Goal: Task Accomplishment & Management: Complete application form

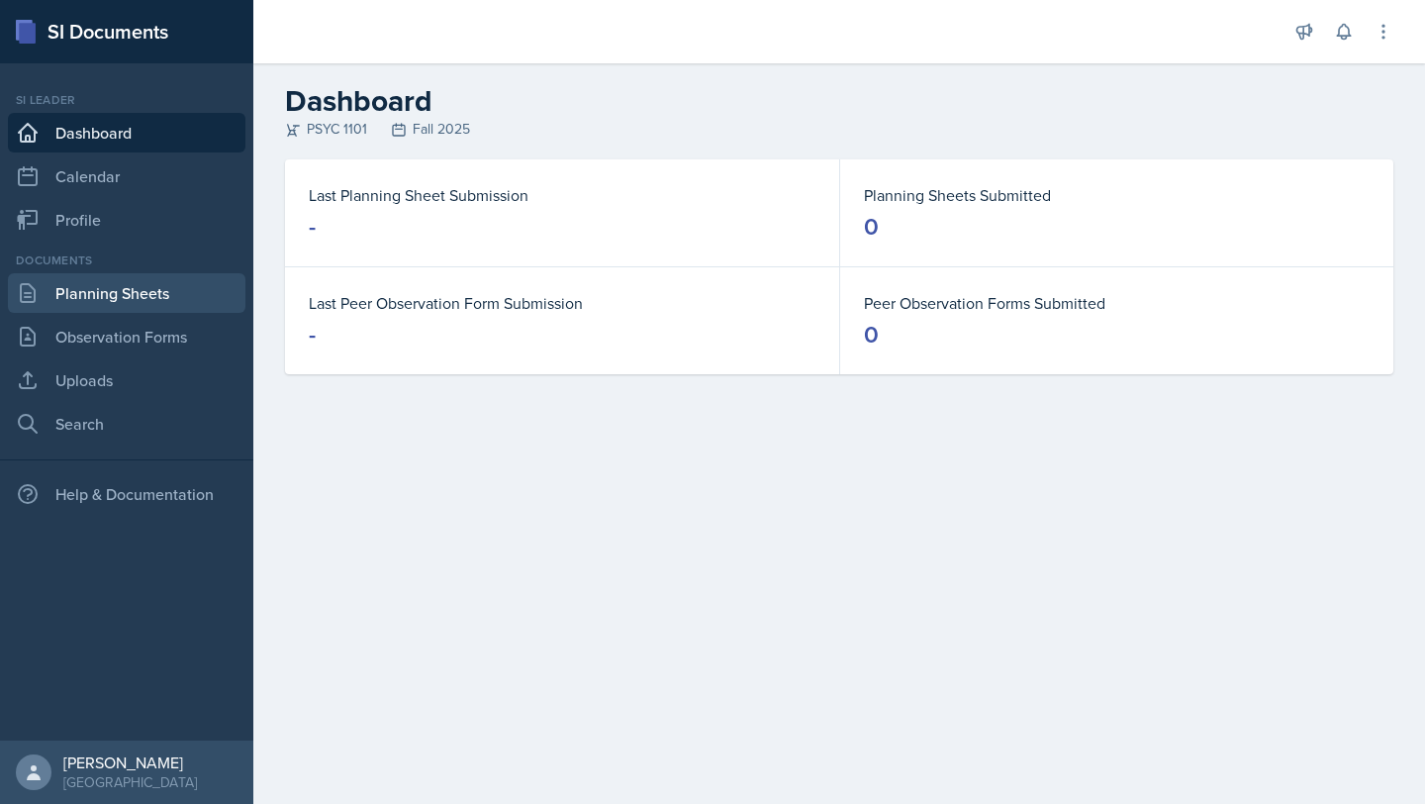
click at [110, 302] on link "Planning Sheets" at bounding box center [126, 293] width 237 height 40
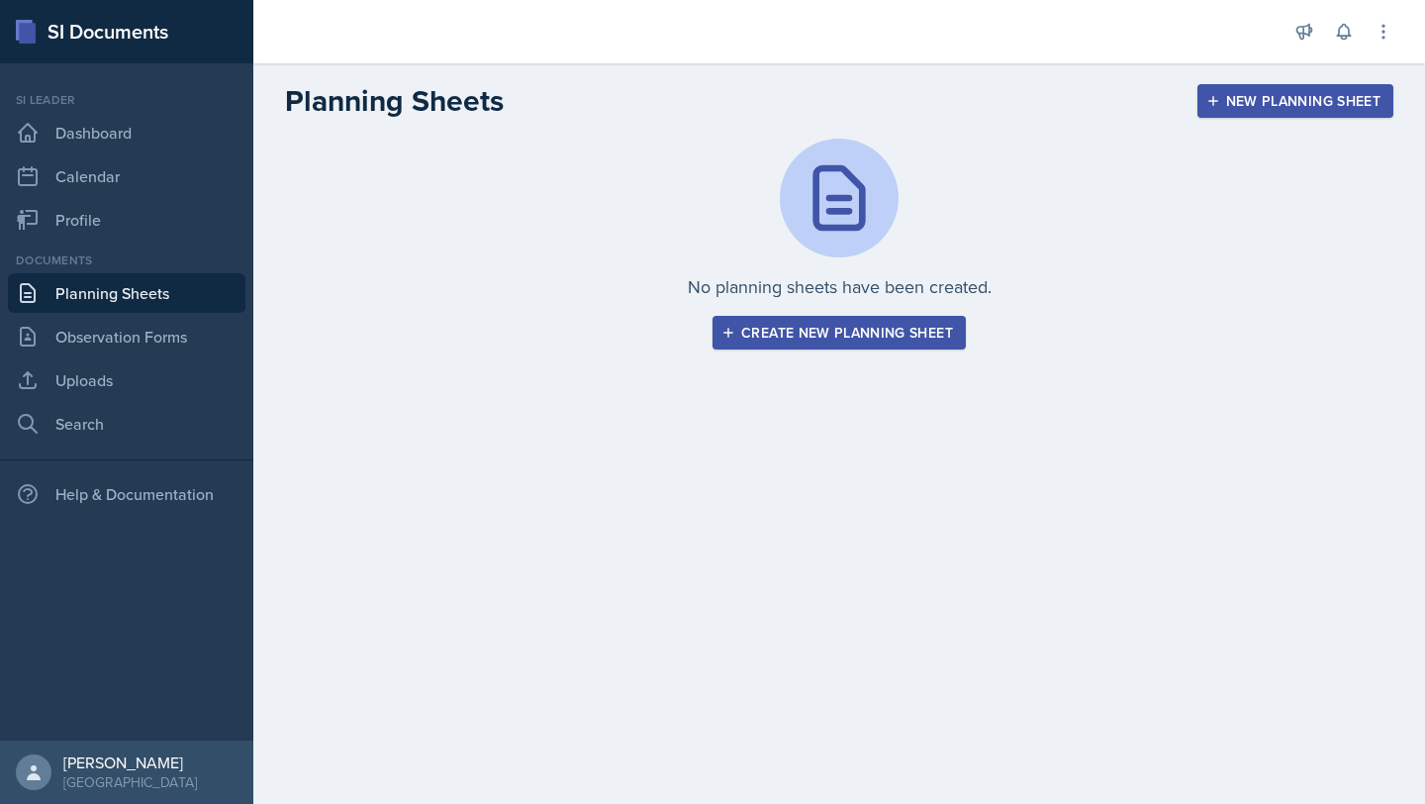
click at [902, 334] on div "Create new planning sheet" at bounding box center [839, 333] width 228 height 16
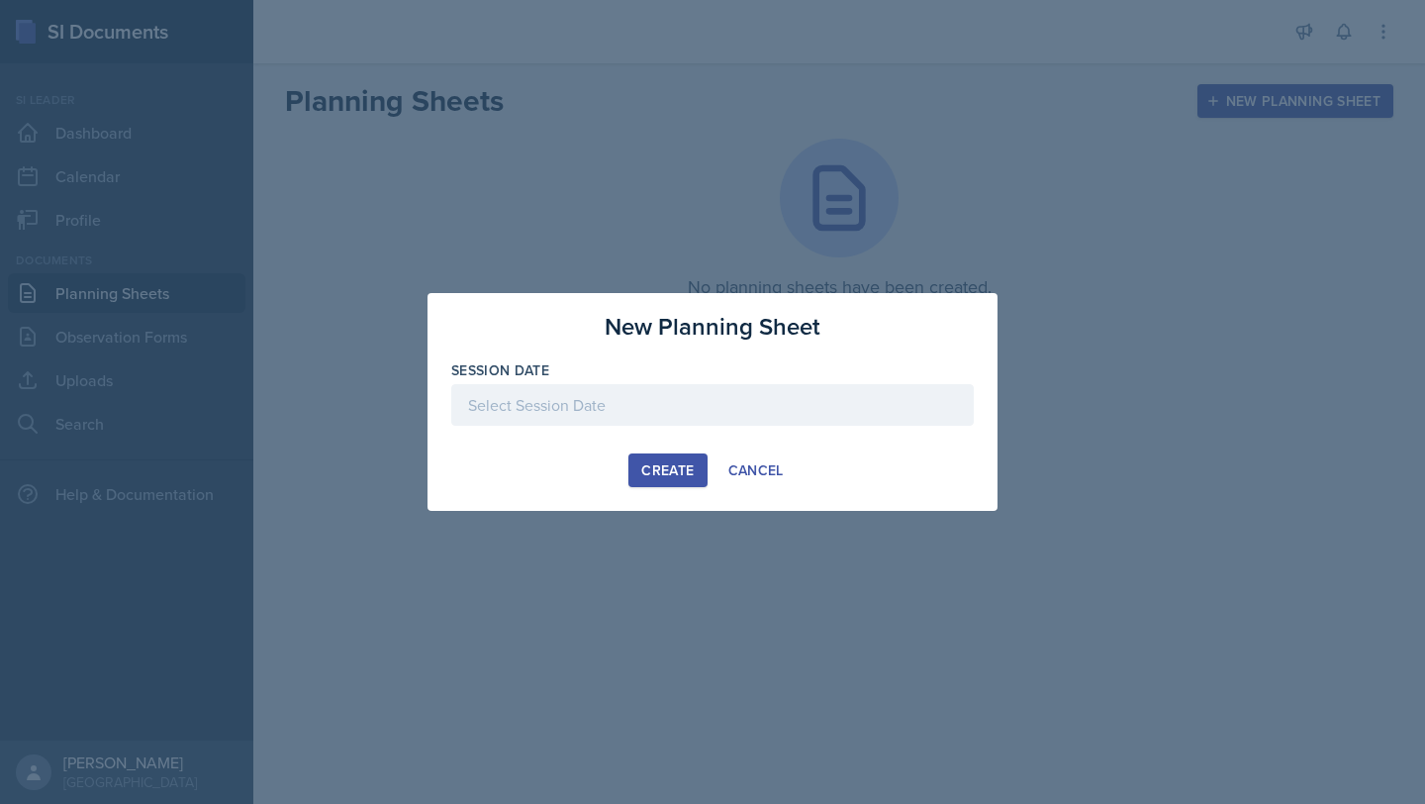
click at [641, 395] on div at bounding box center [712, 405] width 522 height 42
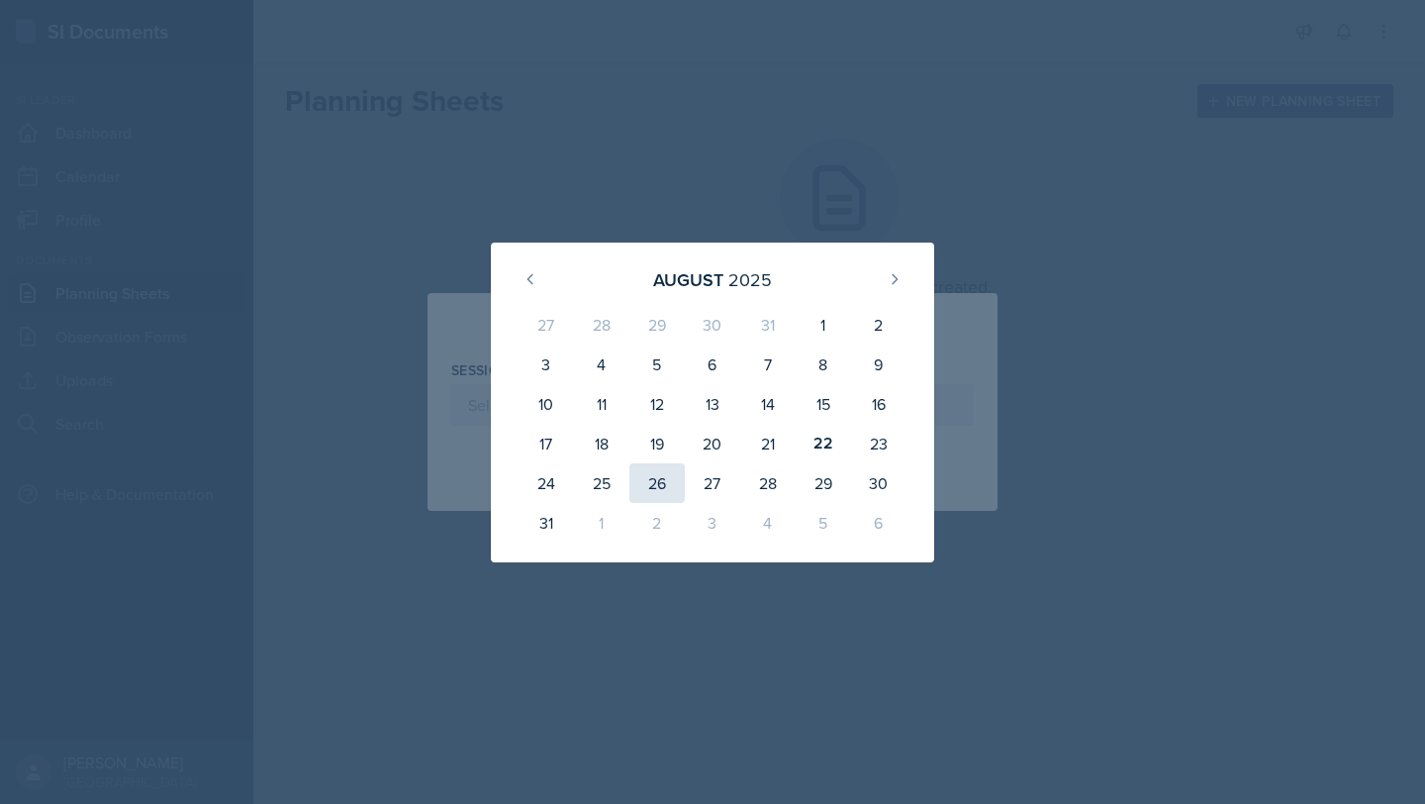
click at [646, 482] on div "26" at bounding box center [656, 483] width 55 height 40
type input "[DATE]"
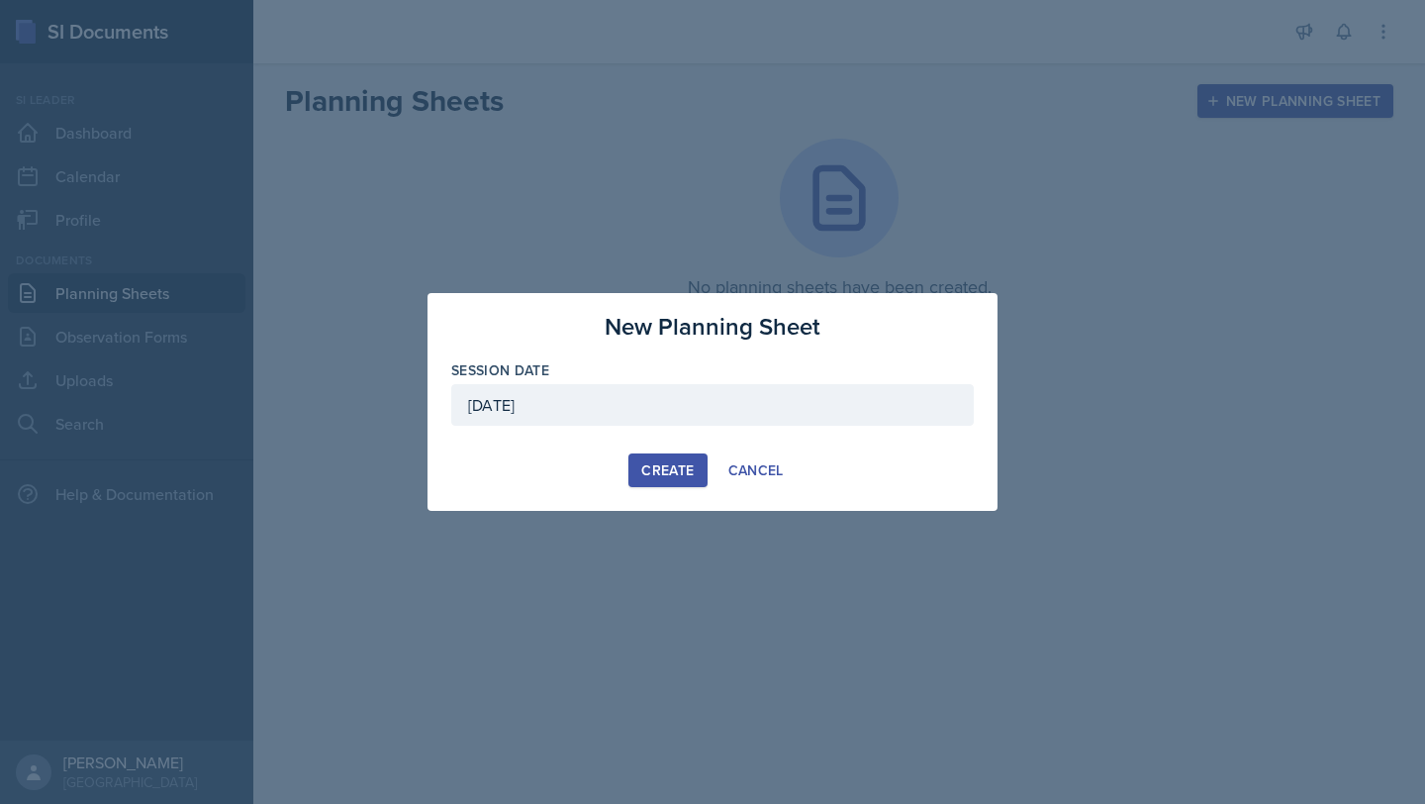
click at [658, 477] on div "Create" at bounding box center [667, 470] width 52 height 16
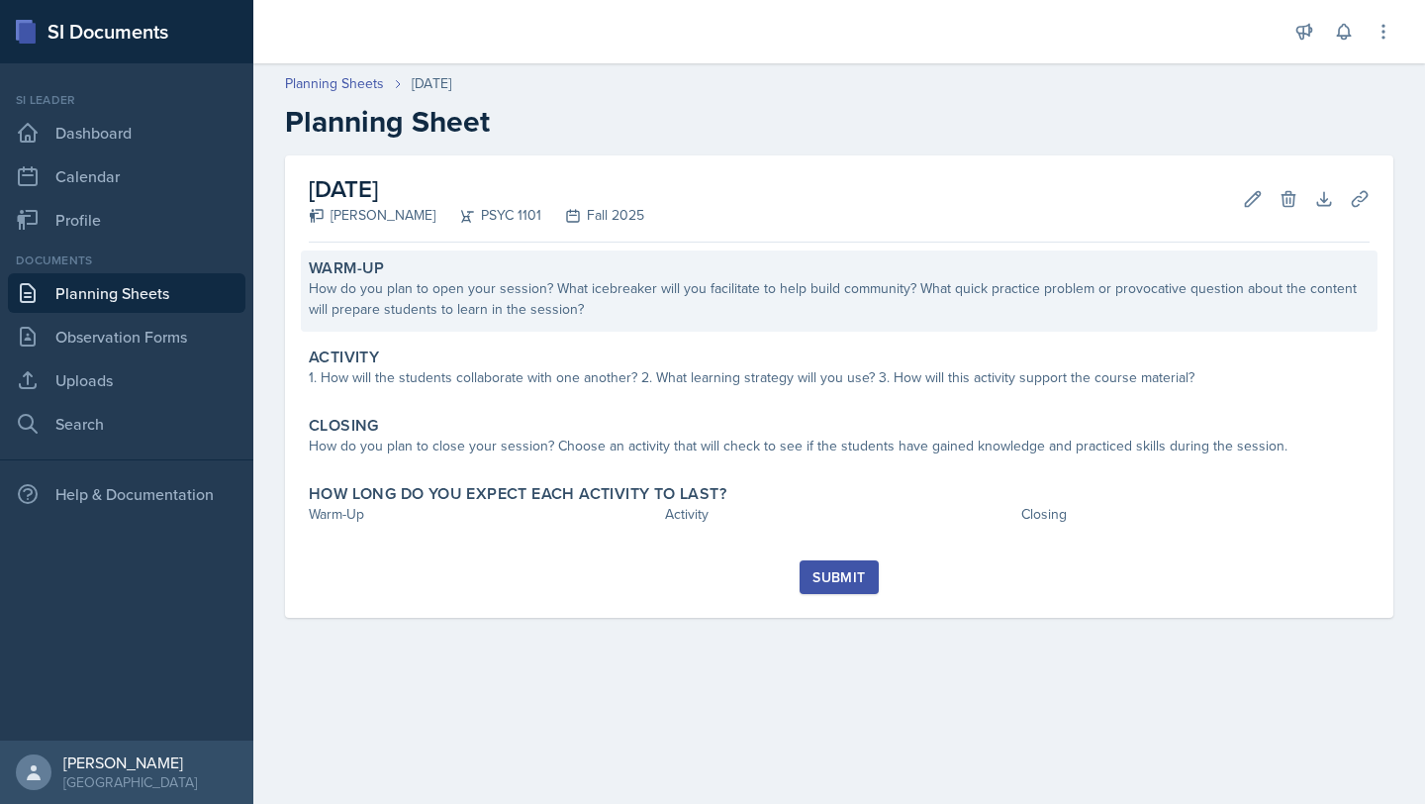
click at [515, 294] on div "How do you plan to open your session? What icebreaker will you facilitate to he…" at bounding box center [839, 299] width 1061 height 42
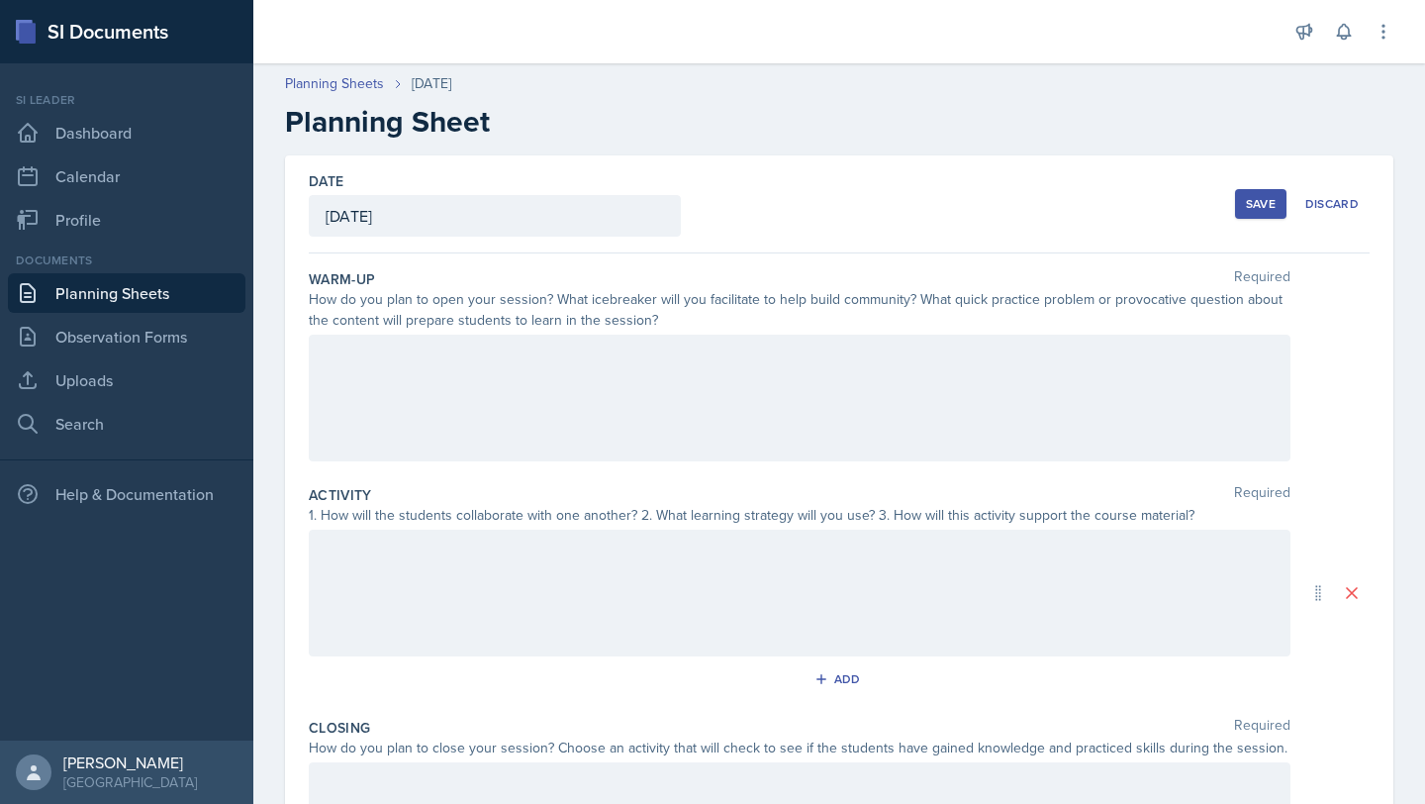
click at [662, 323] on div "How do you plan to open your session? What icebreaker will you facilitate to he…" at bounding box center [800, 310] width 982 height 42
click at [656, 343] on div at bounding box center [800, 397] width 982 height 127
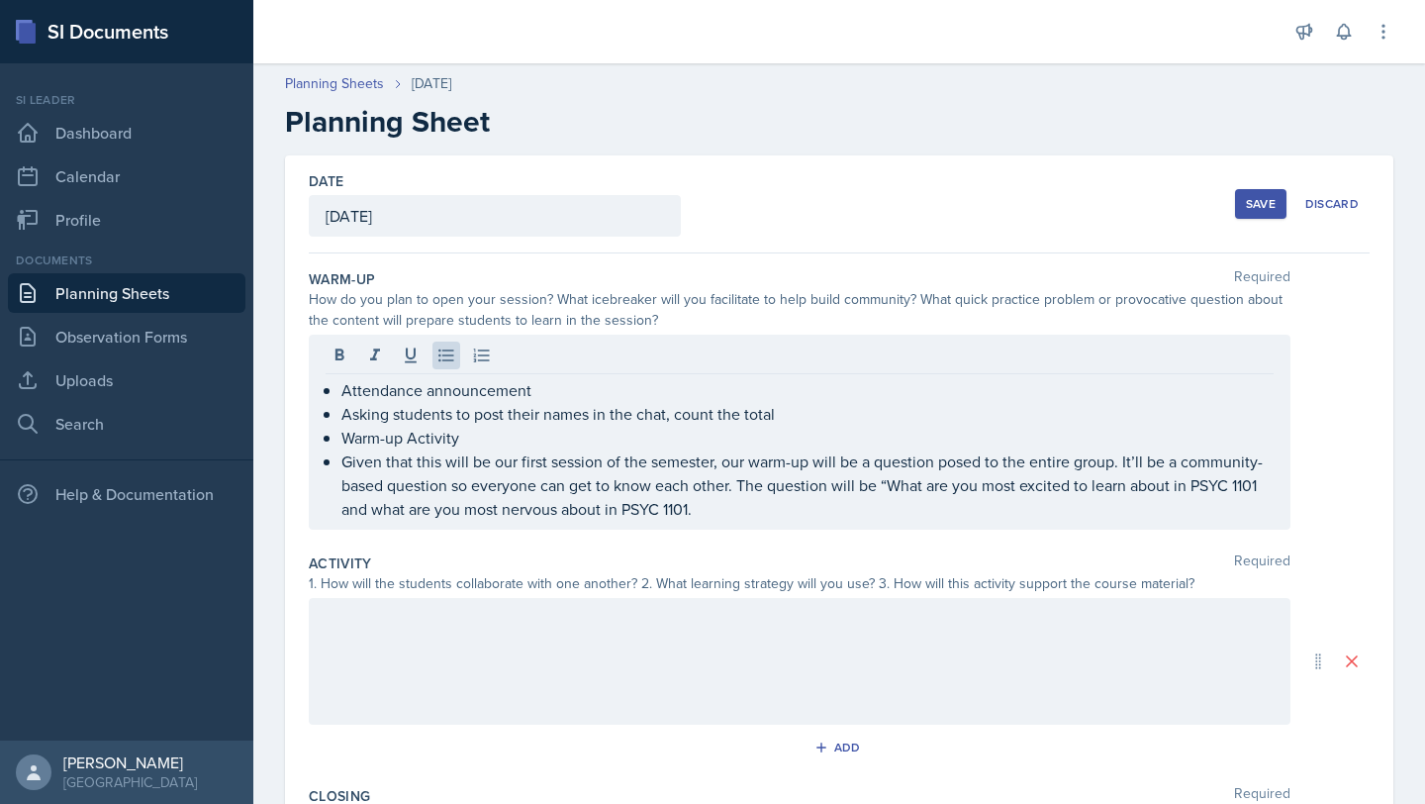
click at [1335, 346] on div "Attendance announcement Asking students to post their names in the chat, count …" at bounding box center [839, 431] width 1061 height 195
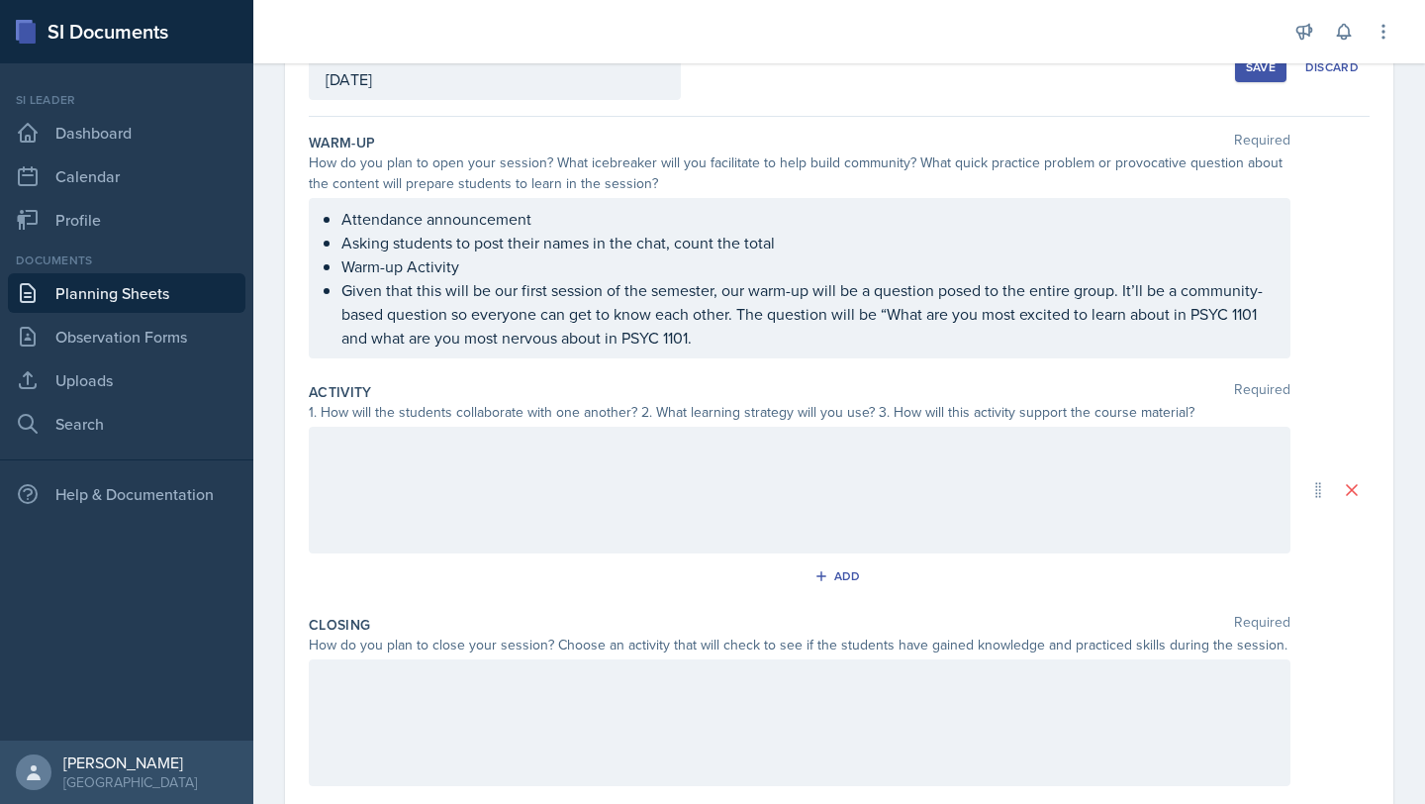
scroll to position [142, 0]
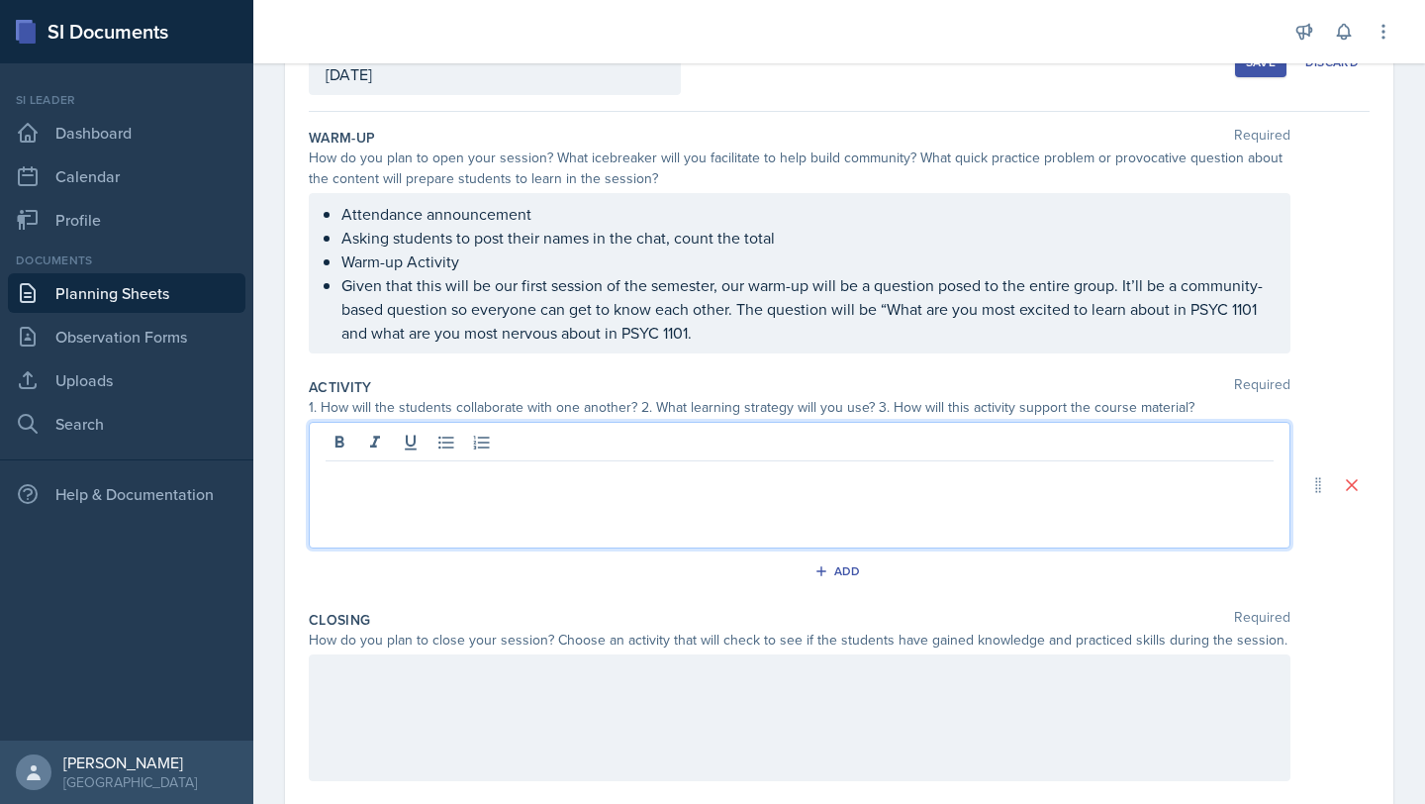
click at [563, 434] on div at bounding box center [800, 485] width 982 height 127
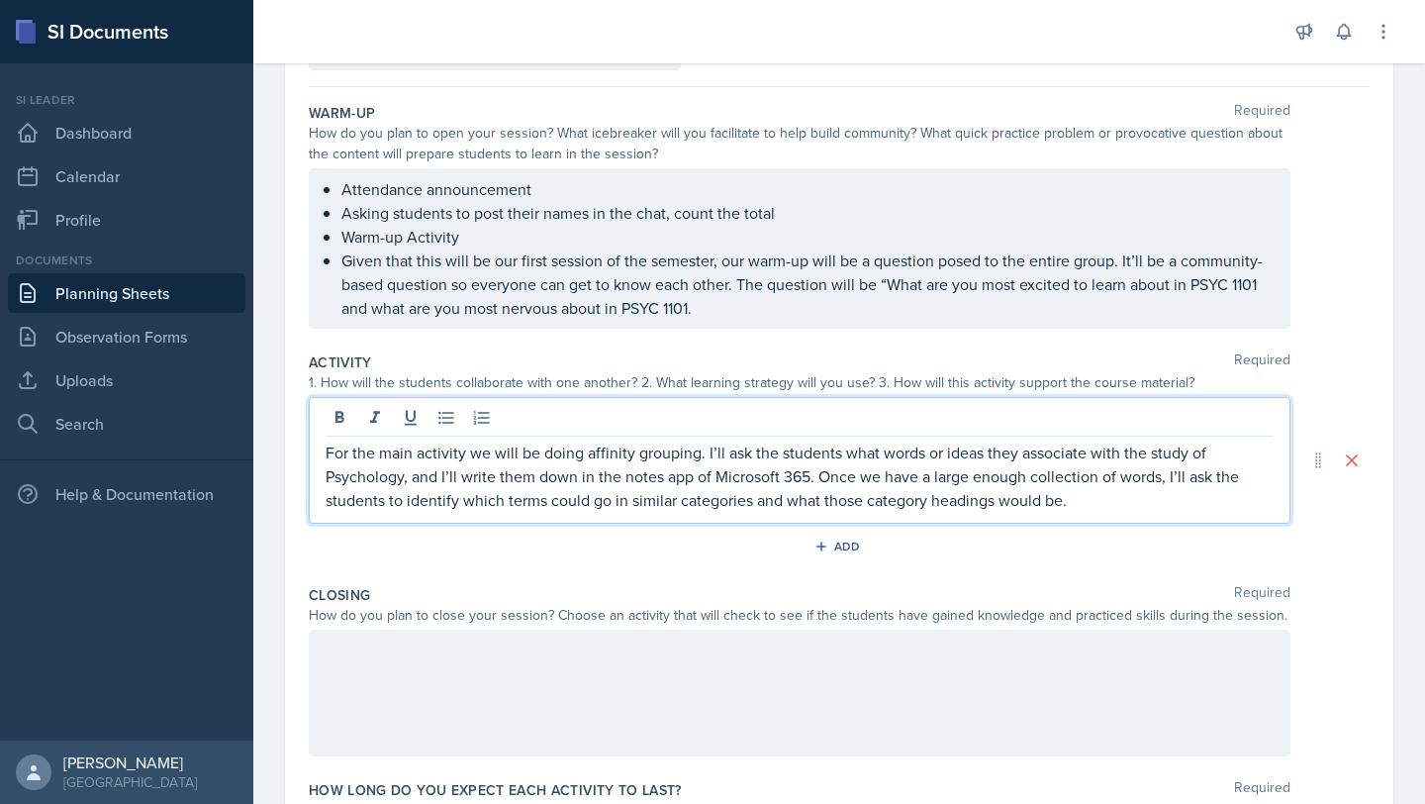
scroll to position [163, 0]
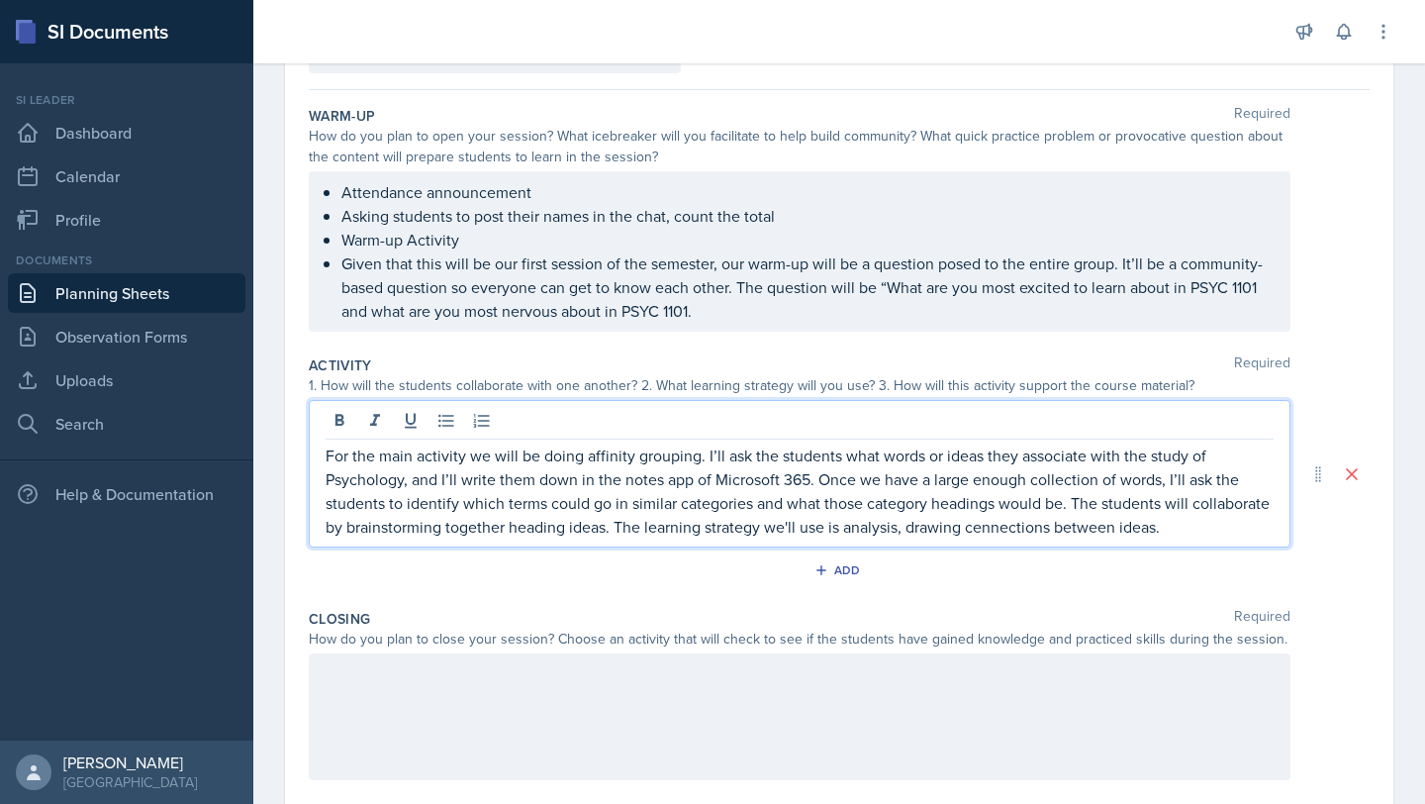
click at [1016, 520] on p "For the main activity we will be doing affinity grouping. I’ll ask the students…" at bounding box center [800, 490] width 948 height 95
click at [1019, 526] on p "For the main activity we will be doing affinity grouping. I’ll ask the students…" at bounding box center [800, 490] width 948 height 95
click at [1166, 524] on p "For the main activity we will be doing affinity grouping. I’ll ask the students…" at bounding box center [800, 490] width 948 height 95
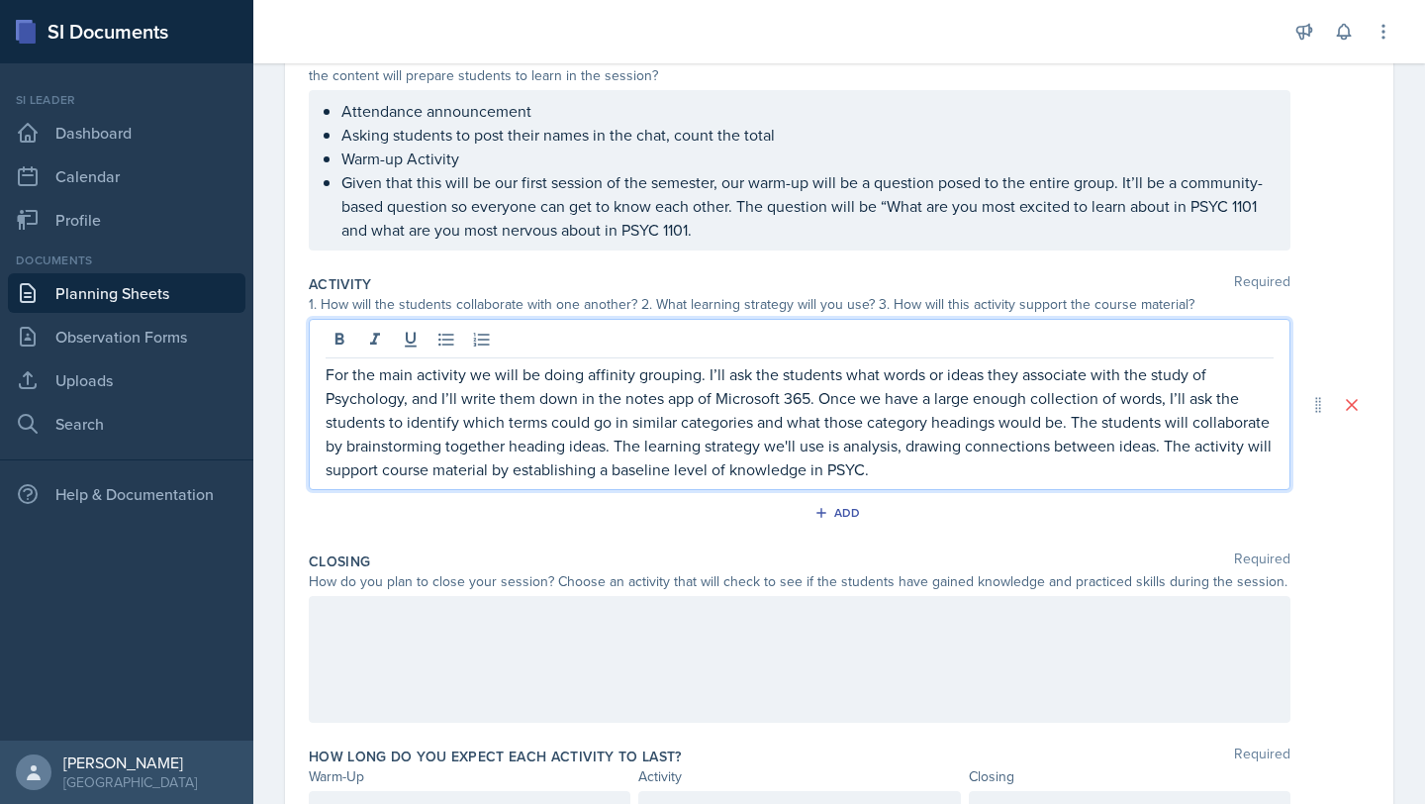
scroll to position [286, 0]
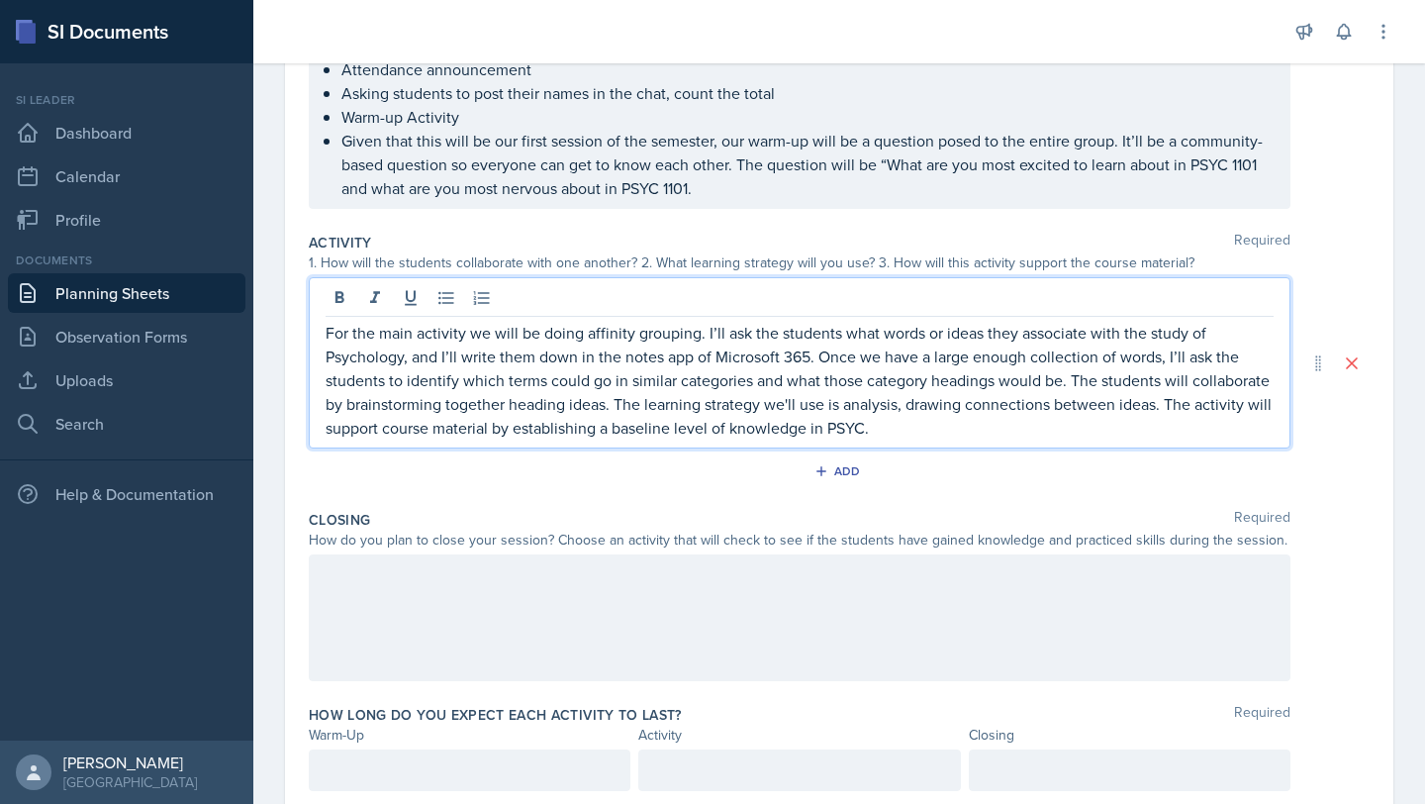
click at [587, 568] on div at bounding box center [800, 617] width 982 height 127
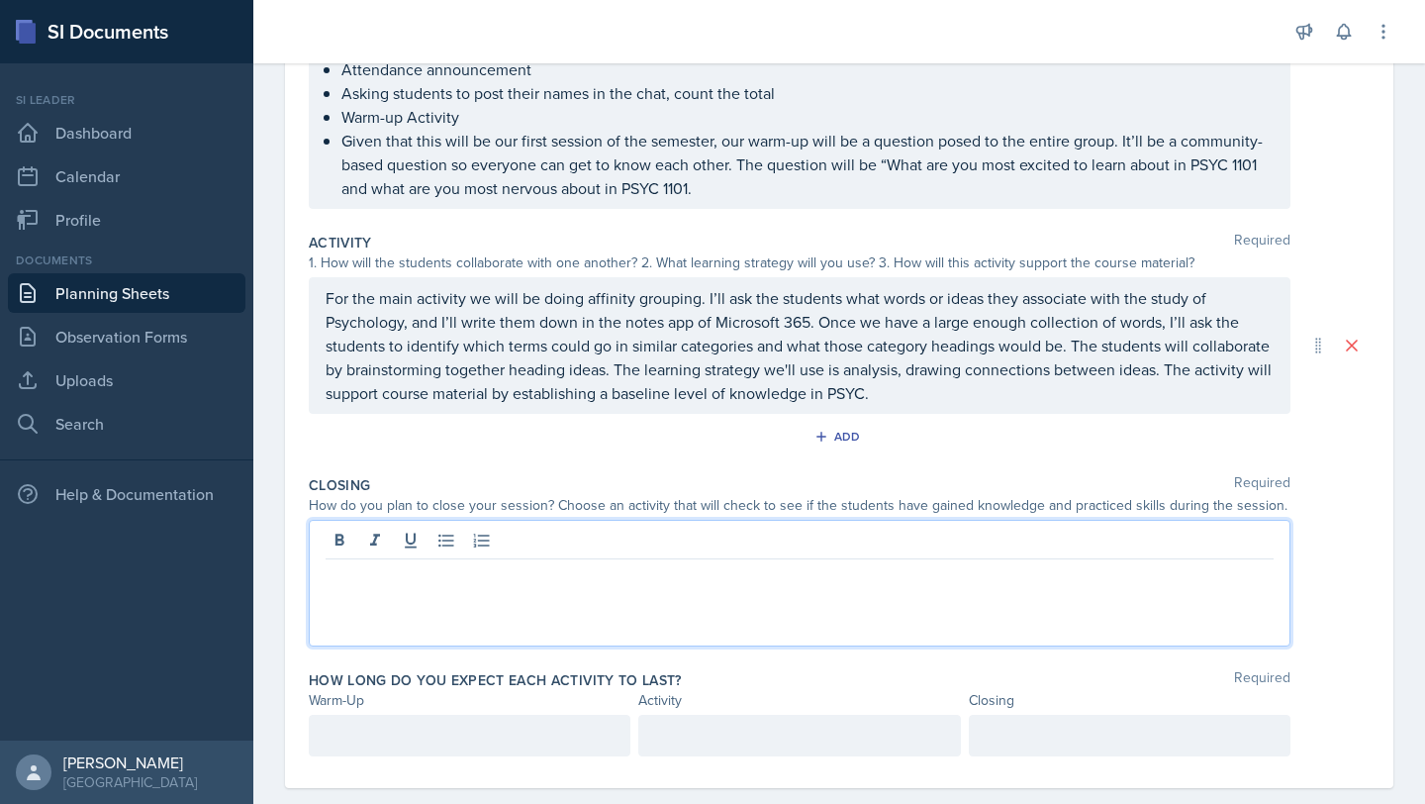
scroll to position [251, 0]
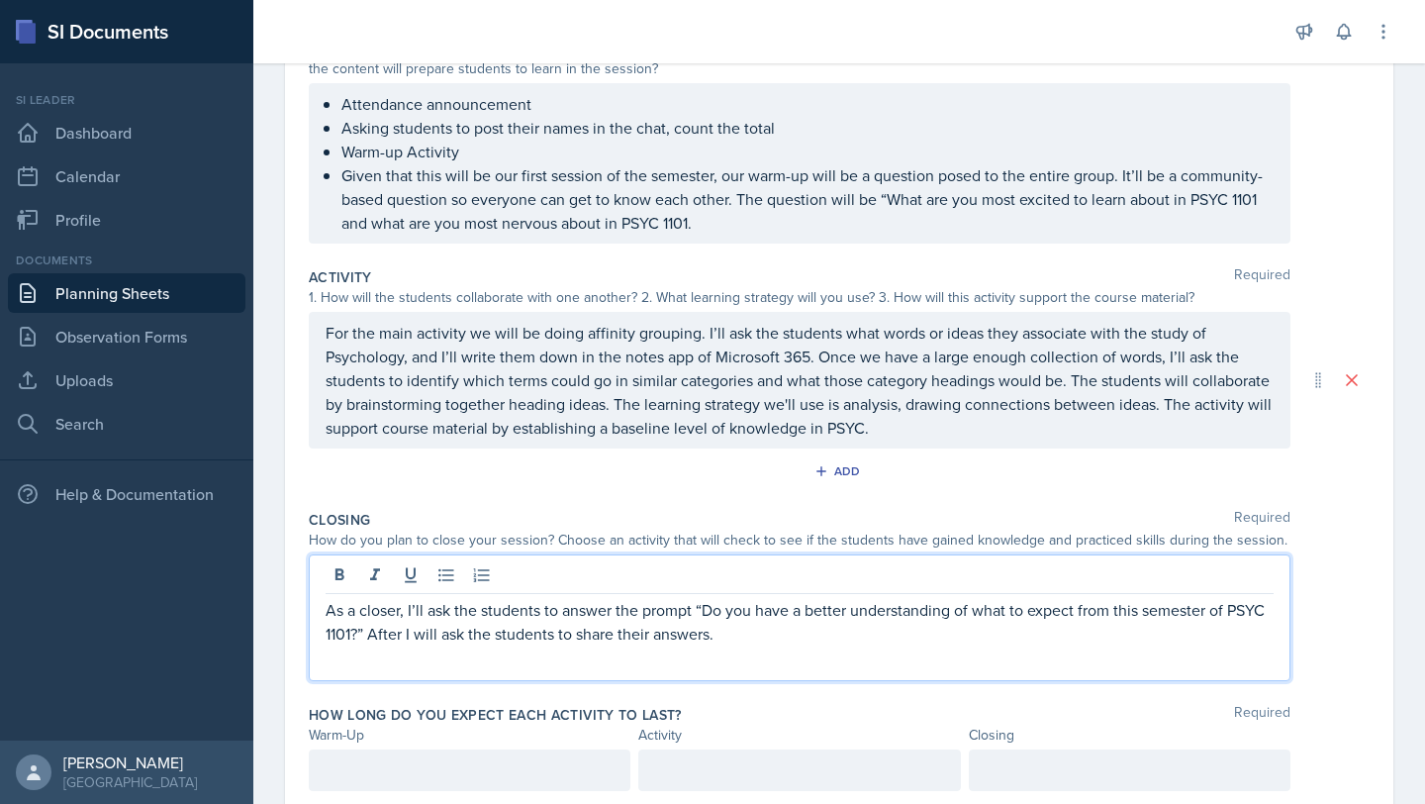
click at [1026, 458] on div "Add" at bounding box center [839, 475] width 1061 height 38
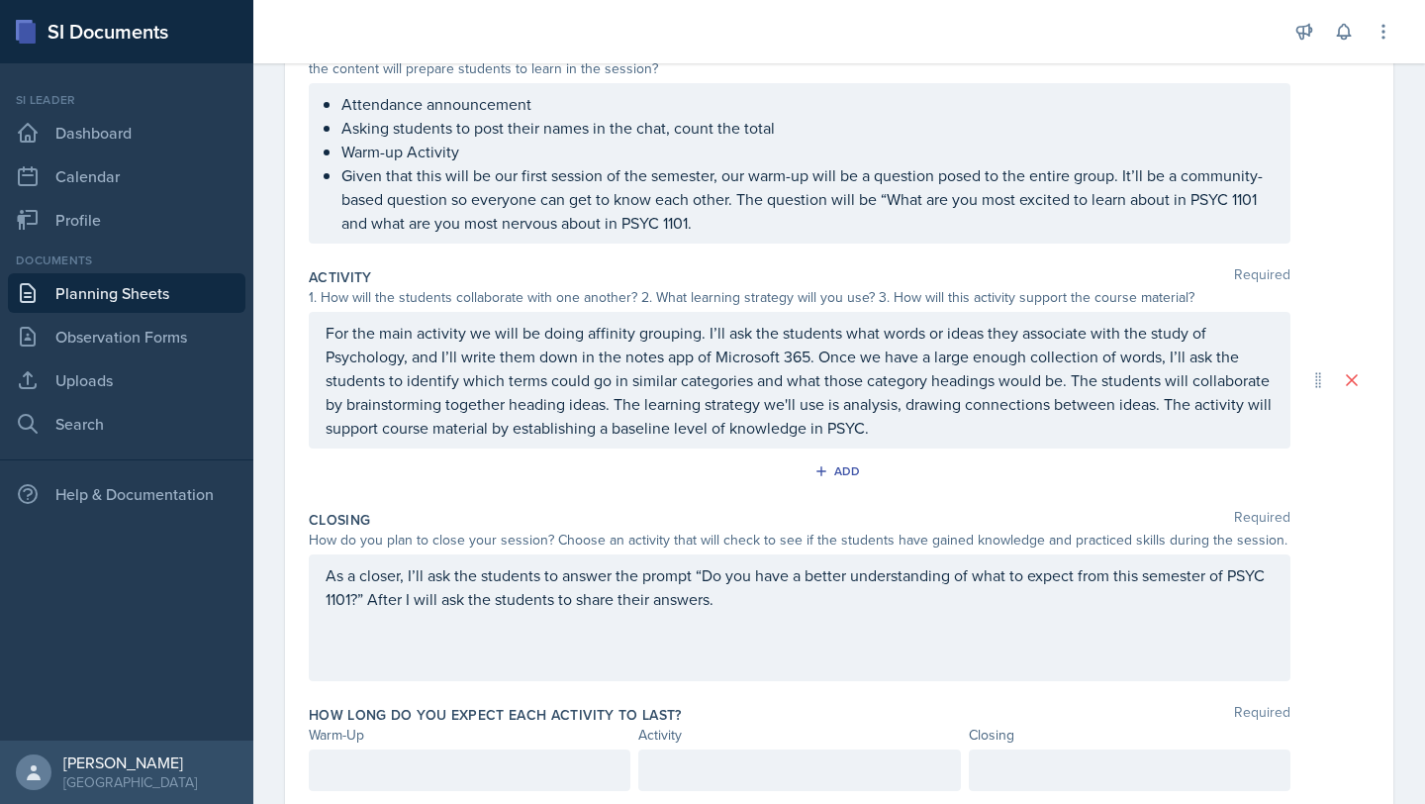
scroll to position [318, 0]
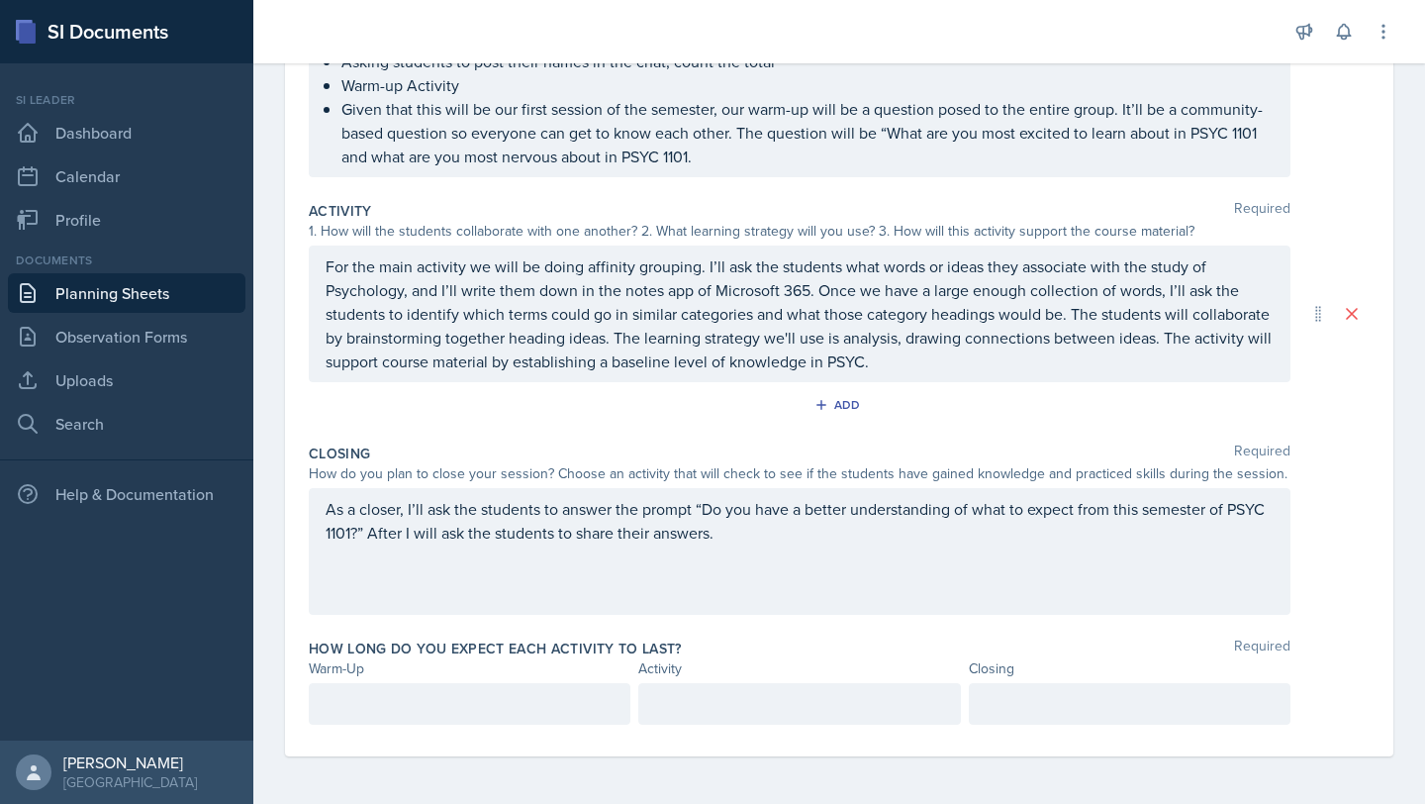
click at [561, 692] on p at bounding box center [470, 704] width 288 height 24
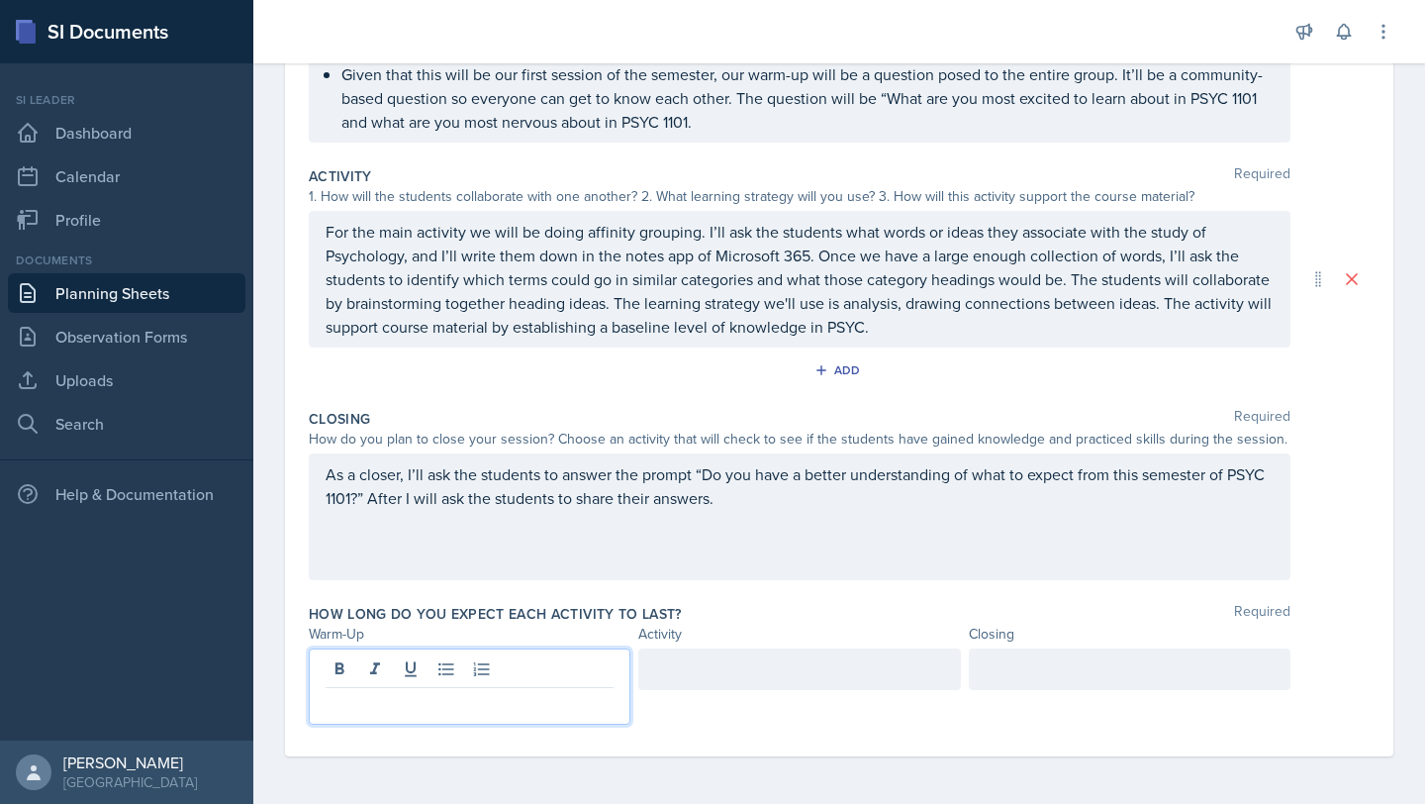
scroll to position [349, 0]
click at [784, 672] on div at bounding box center [799, 672] width 322 height 42
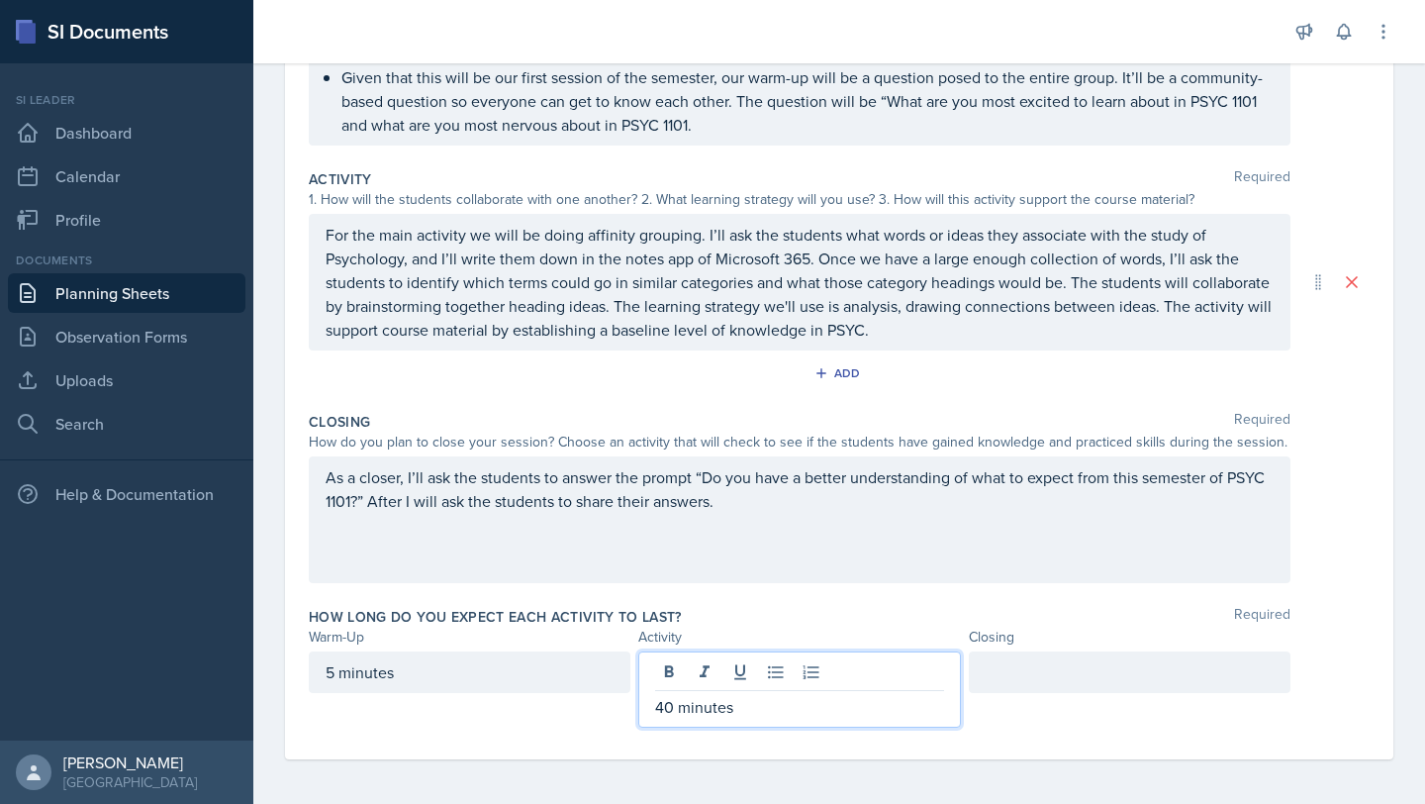
click at [1077, 666] on div at bounding box center [1130, 672] width 322 height 42
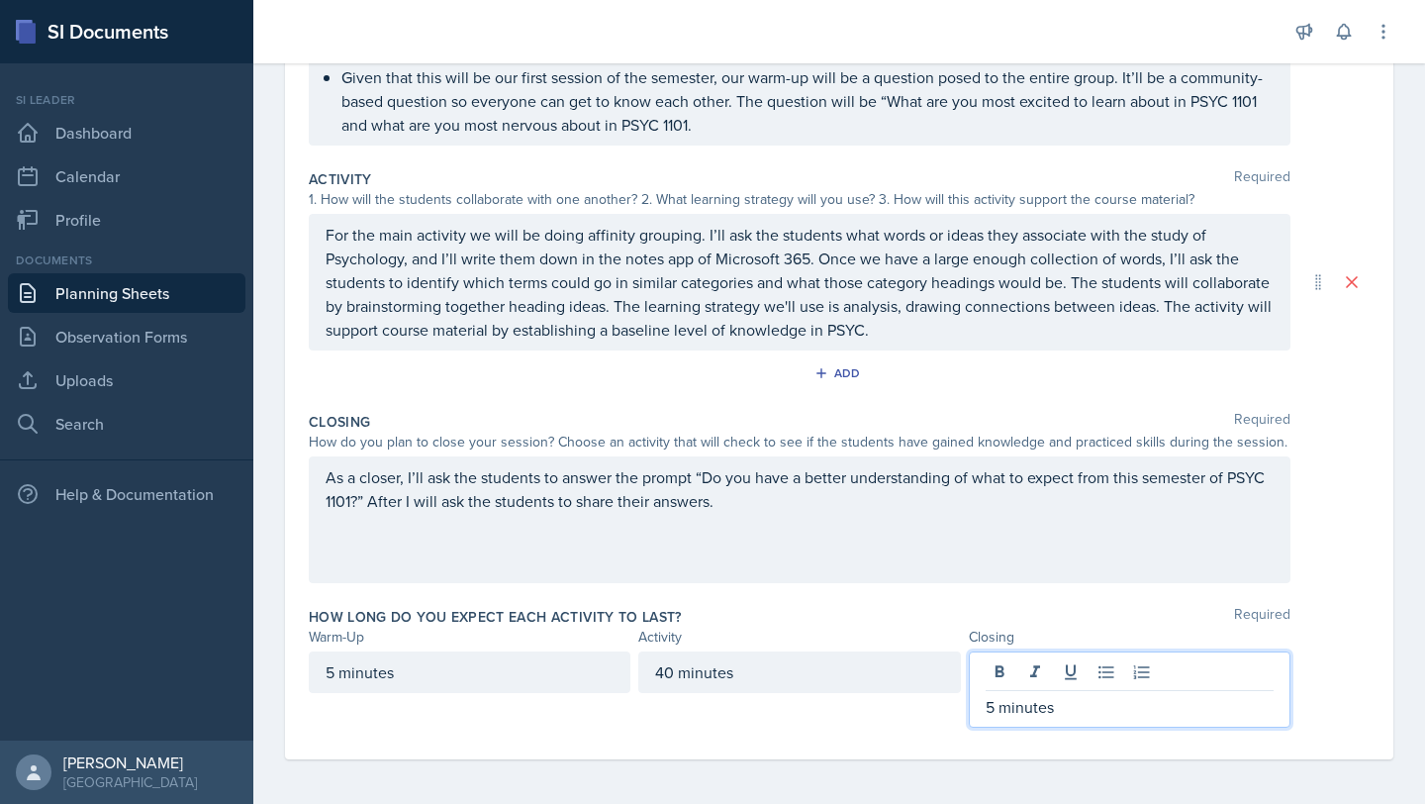
click at [889, 616] on div "How long do you expect each activity to last? Required" at bounding box center [839, 617] width 1061 height 20
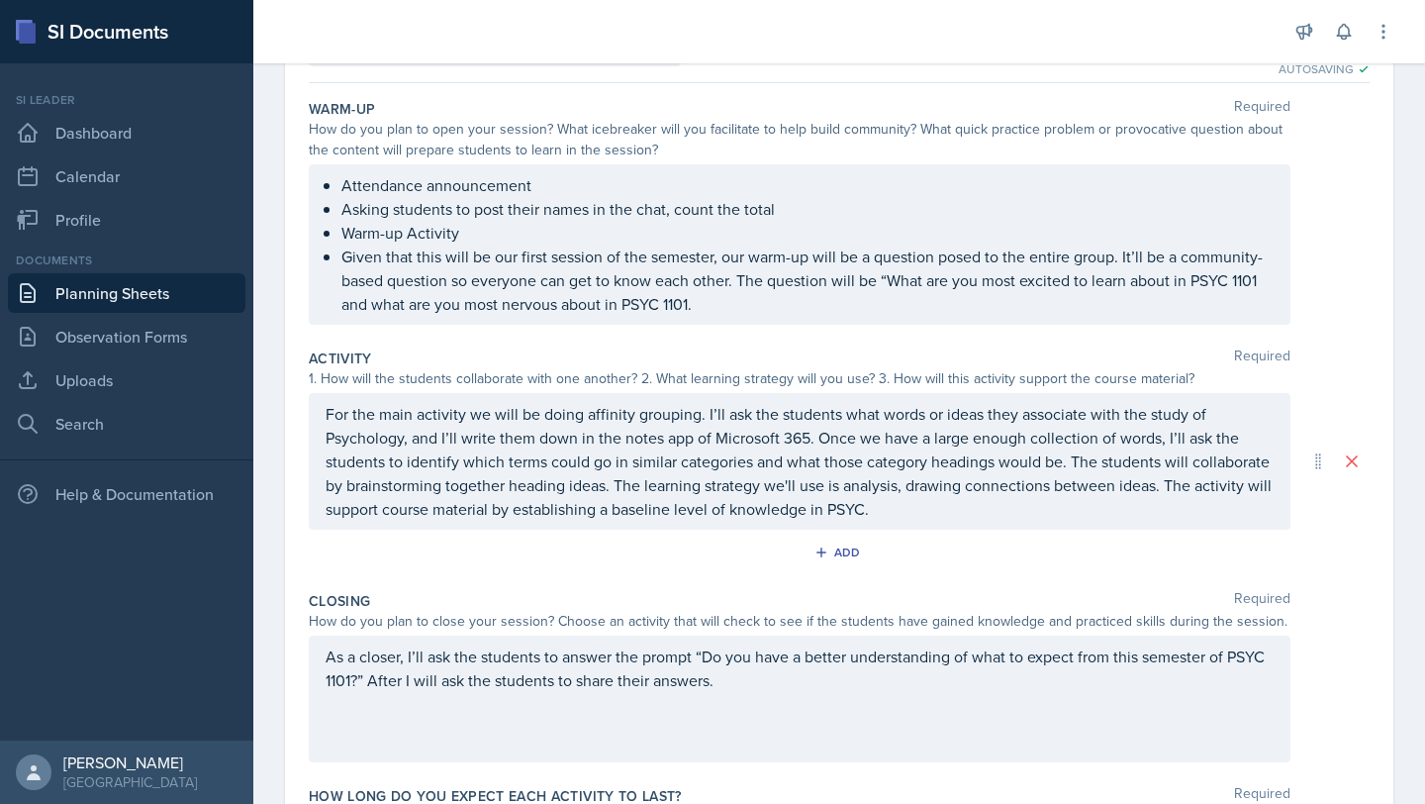
scroll to position [162, 0]
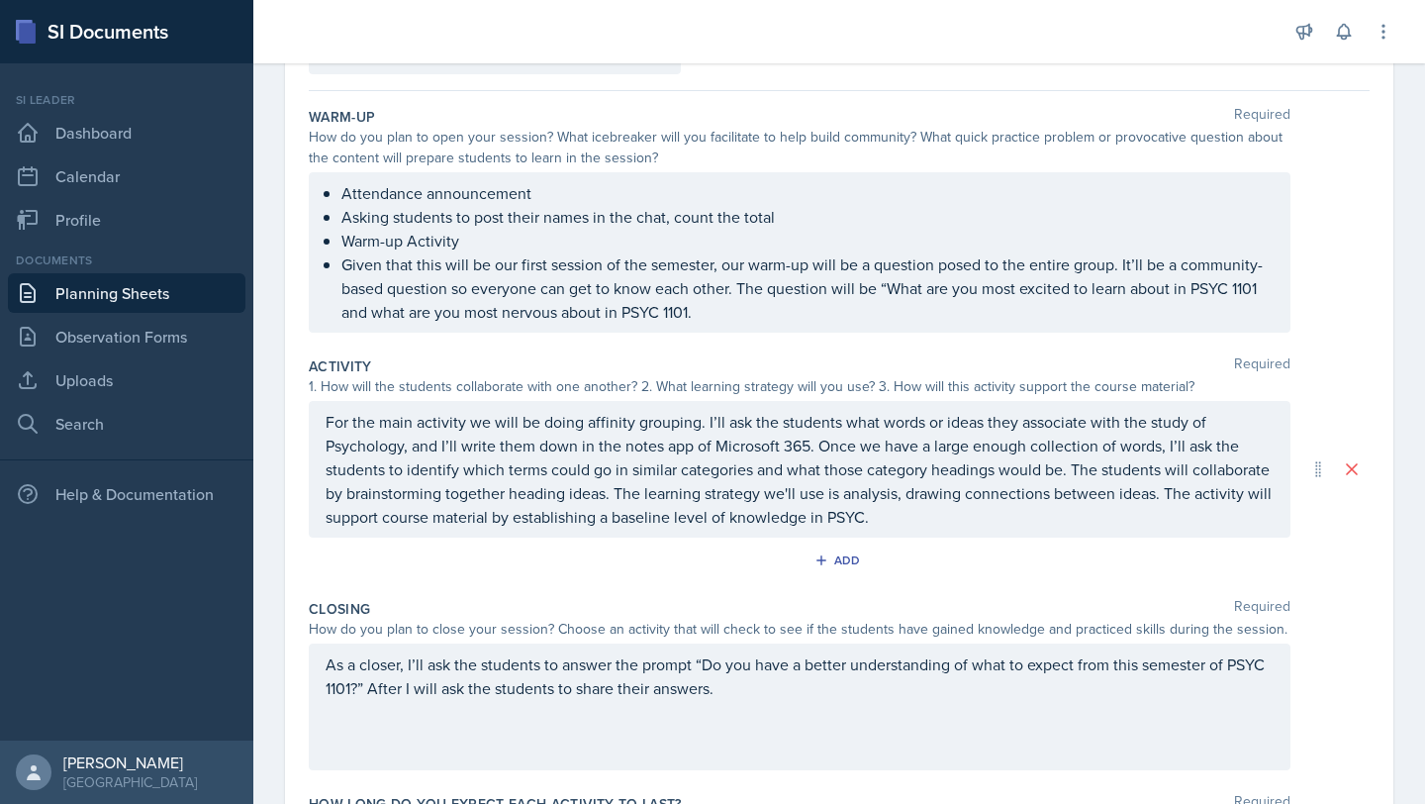
click at [1041, 591] on div "Closing Required How do you plan to close your session? Choose an activity that…" at bounding box center [839, 688] width 1061 height 195
click at [1103, 581] on div "Add" at bounding box center [839, 564] width 1061 height 38
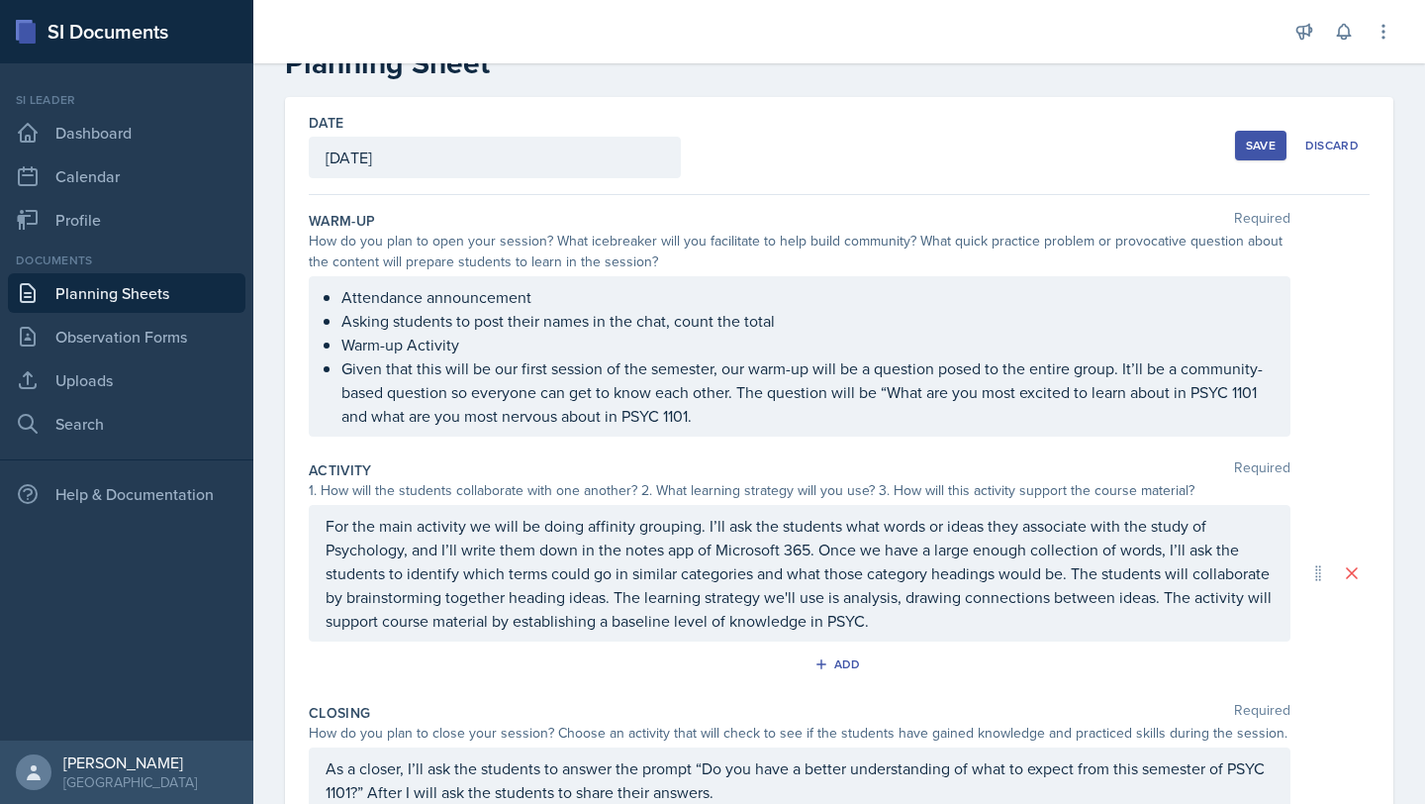
scroll to position [0, 0]
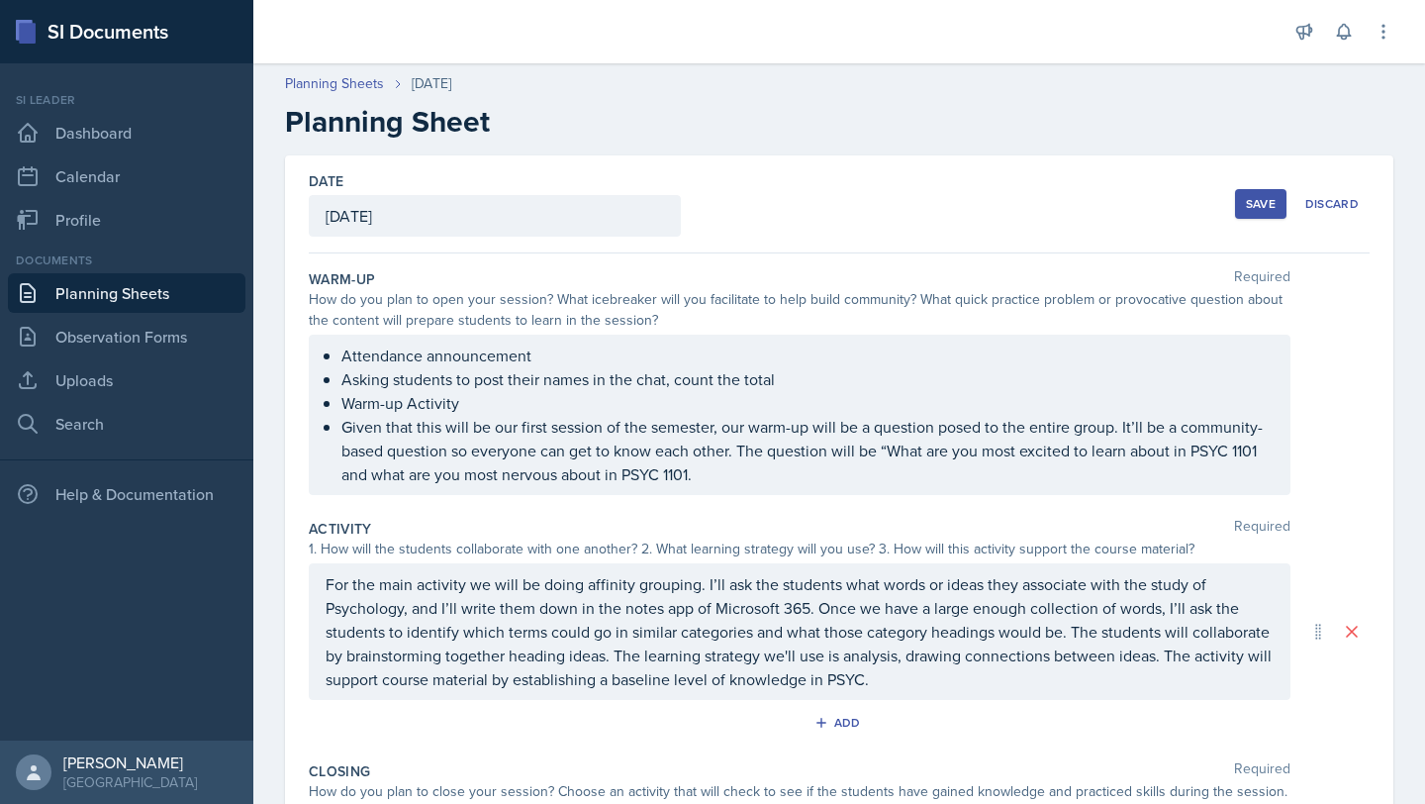
click at [1261, 207] on div "Save" at bounding box center [1261, 204] width 30 height 16
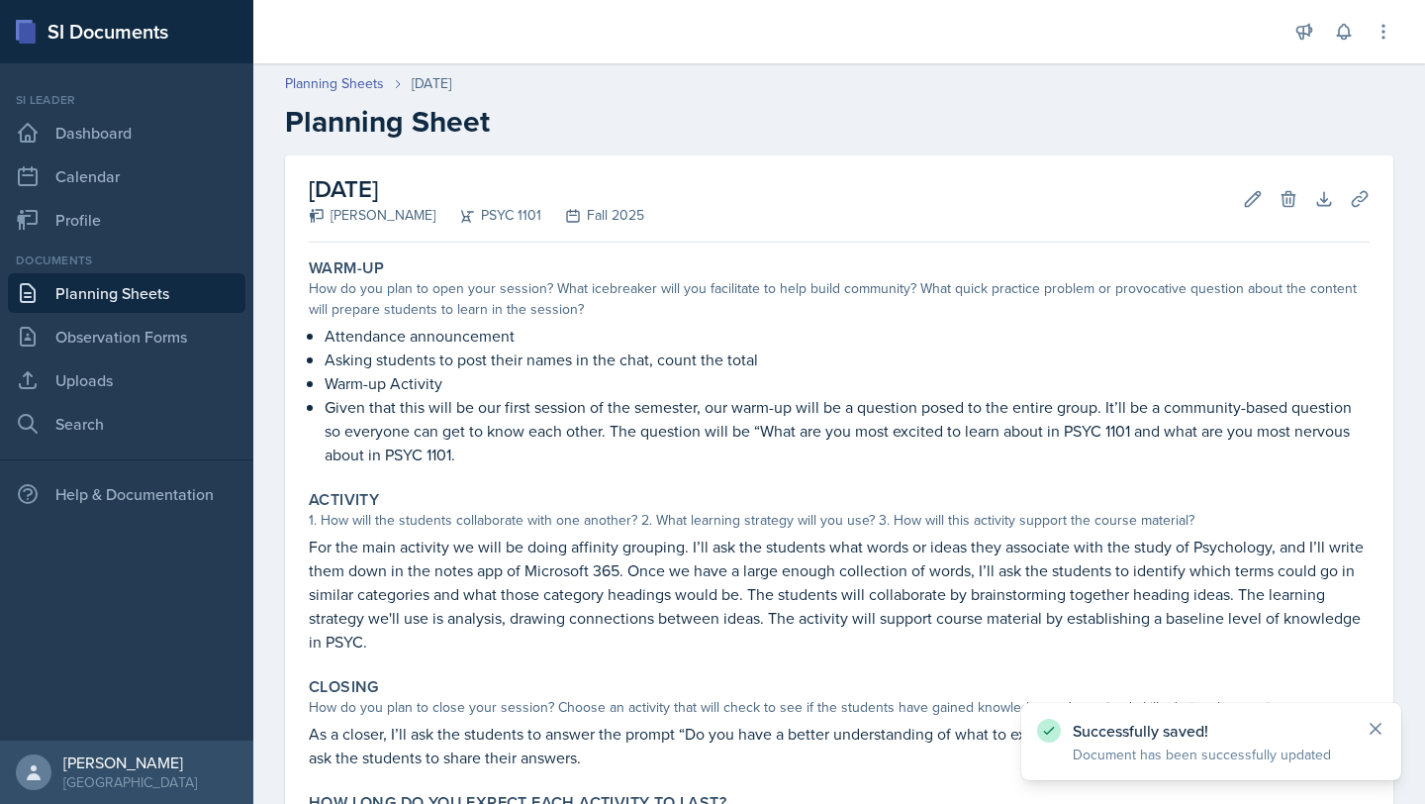
click at [1379, 727] on icon at bounding box center [1376, 728] width 20 height 20
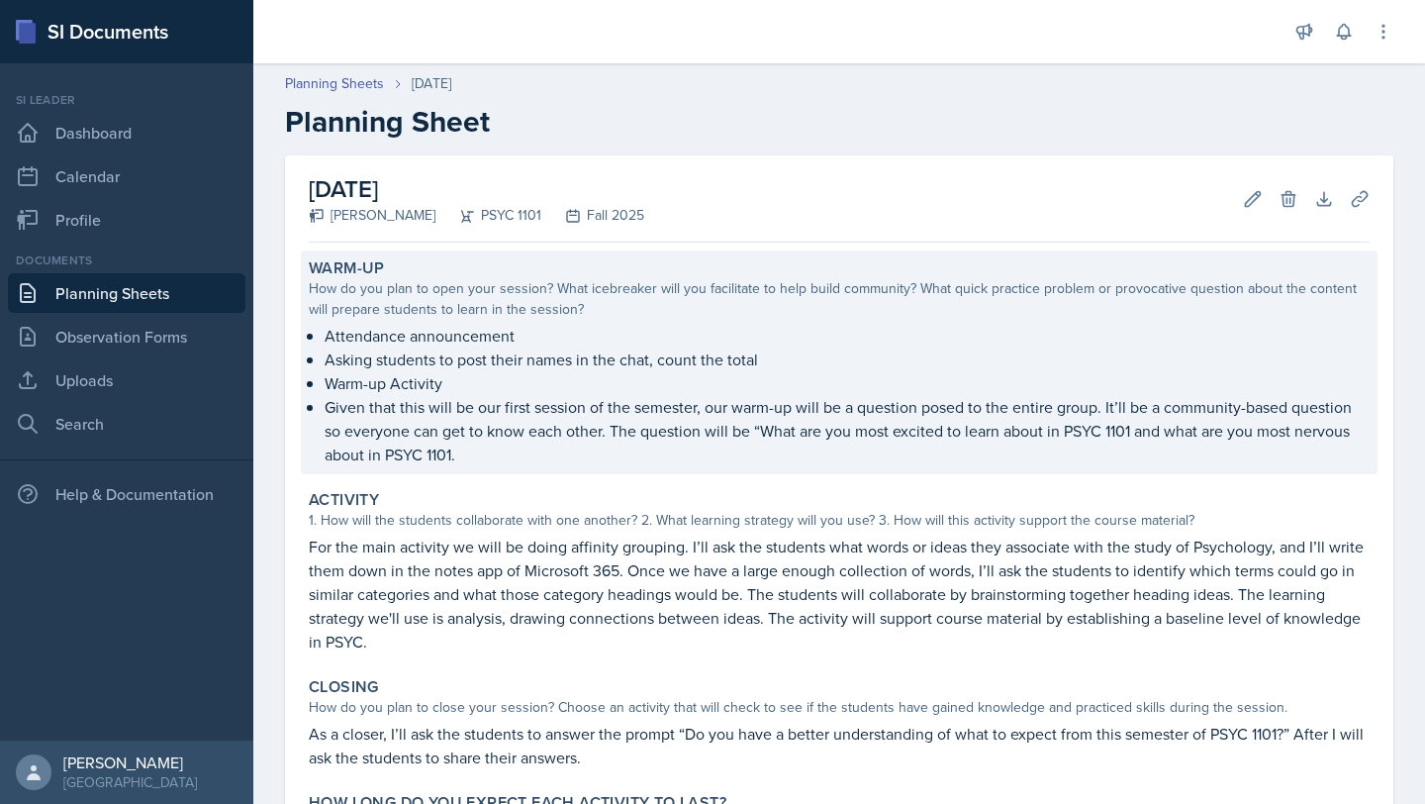
scroll to position [194, 0]
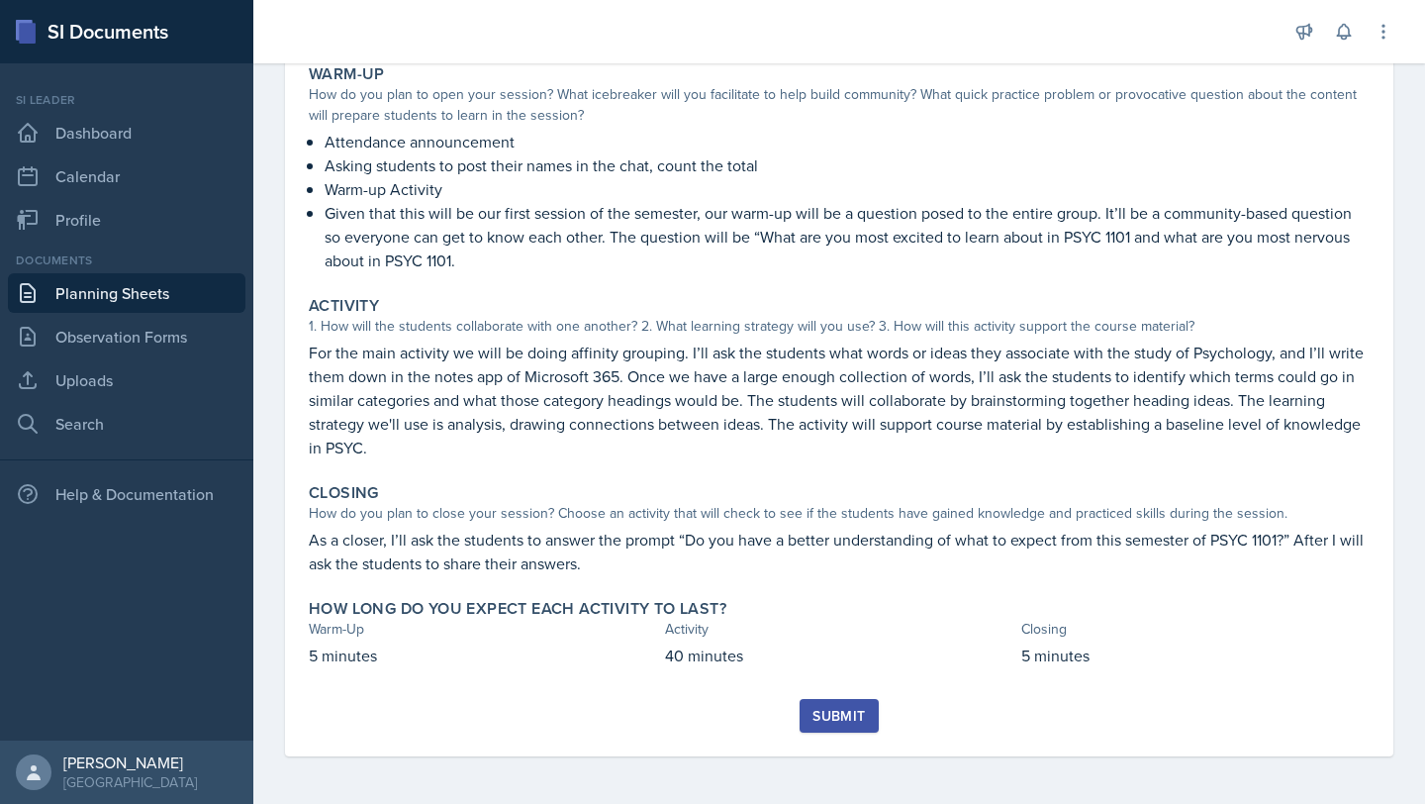
click at [855, 711] on div "Submit" at bounding box center [838, 716] width 52 height 16
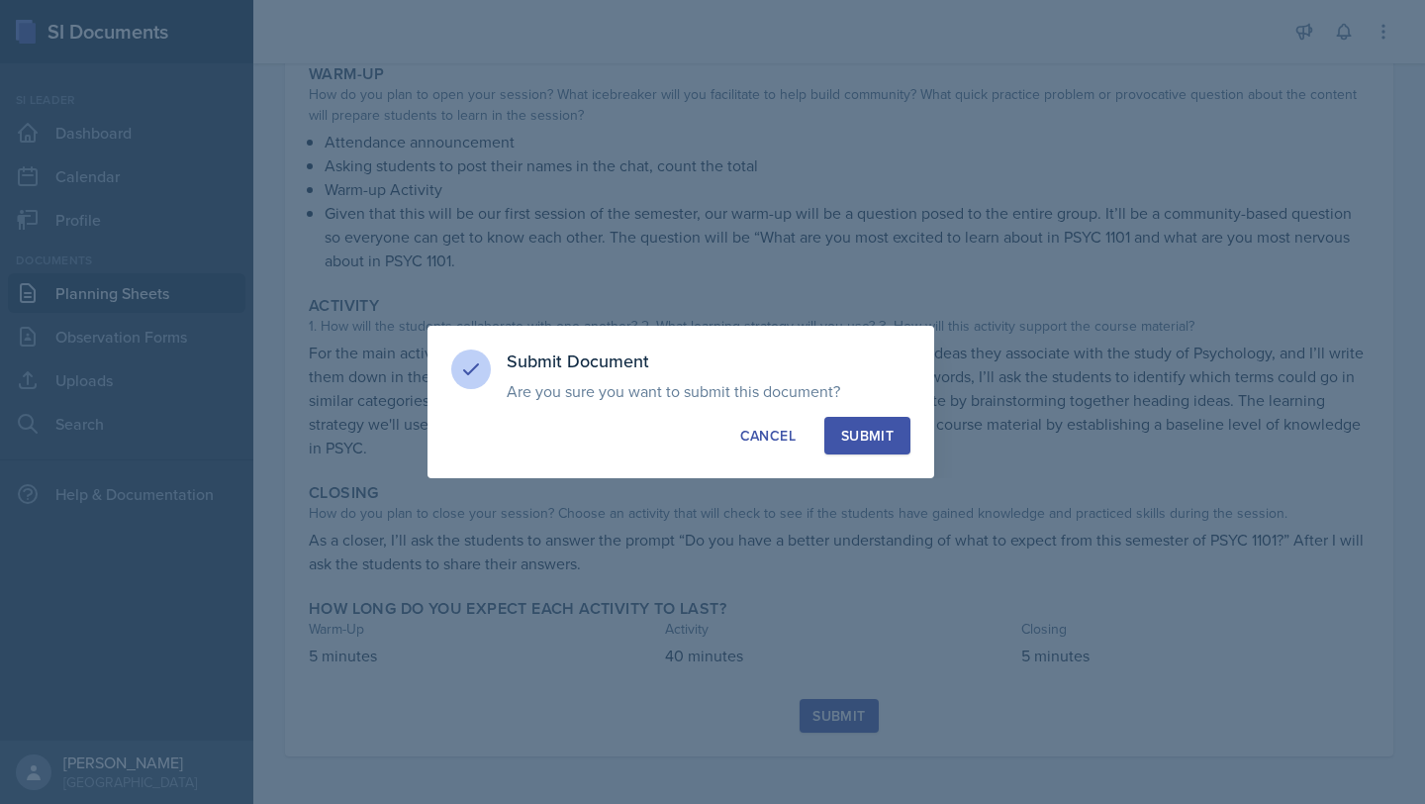
click at [878, 419] on button "Submit" at bounding box center [867, 436] width 86 height 38
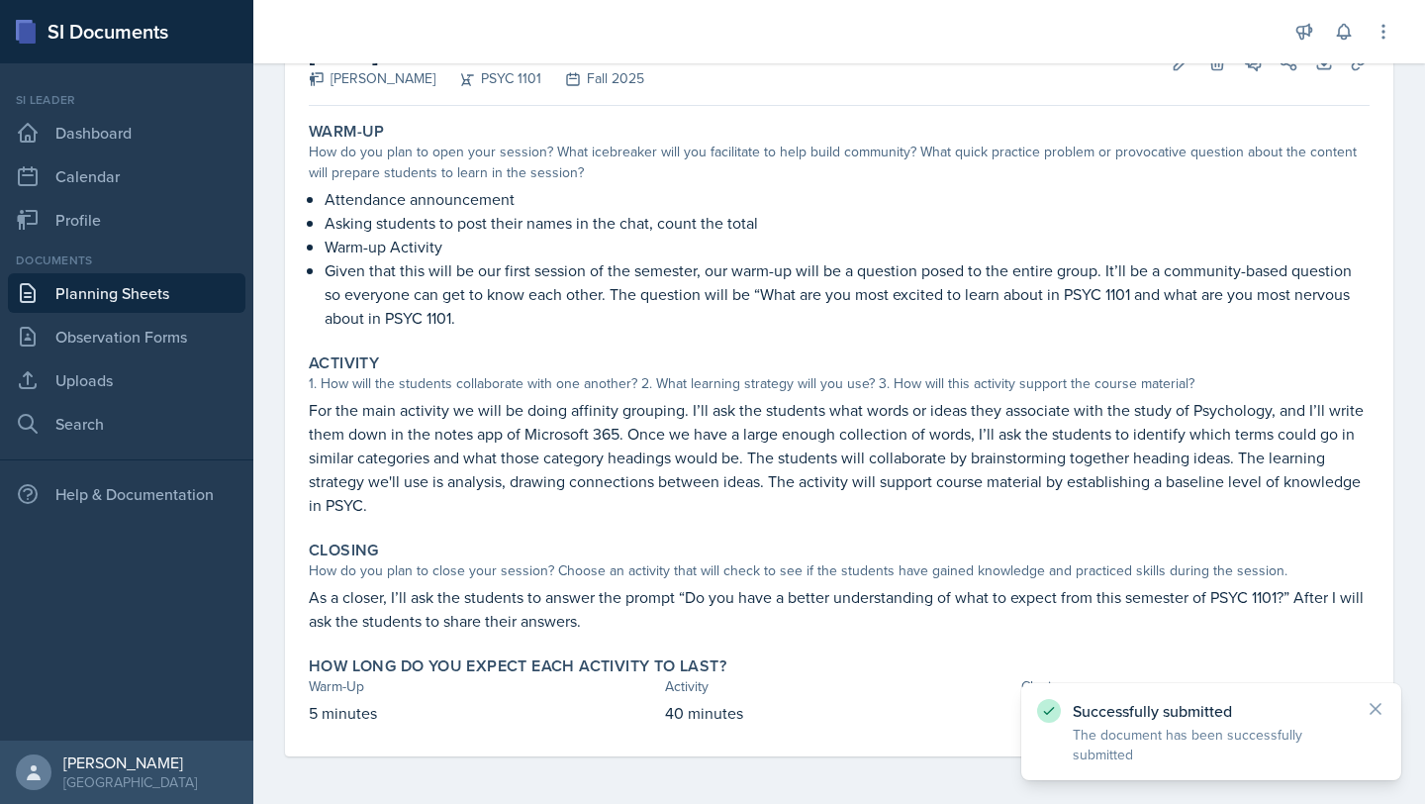
scroll to position [0, 0]
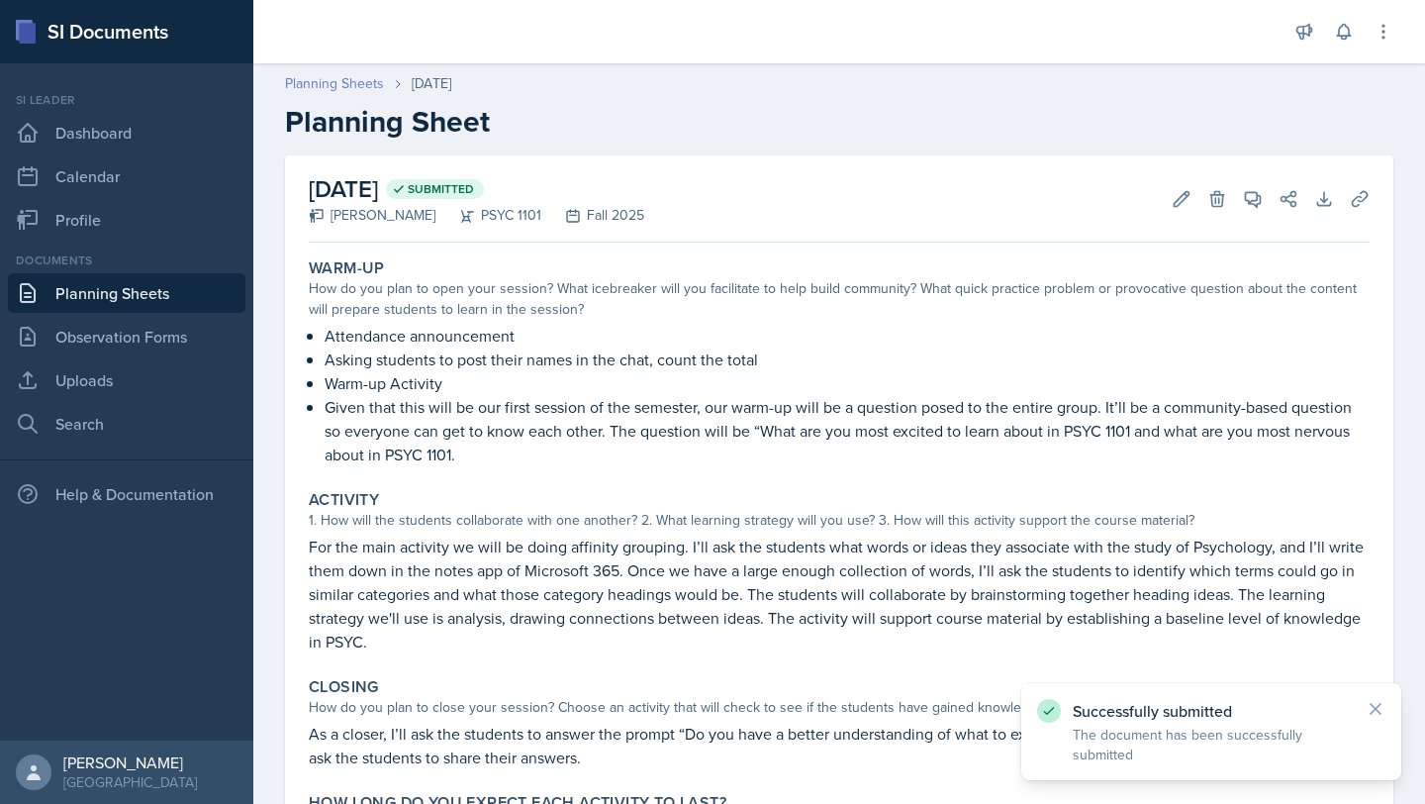
click at [334, 79] on link "Planning Sheets" at bounding box center [334, 83] width 99 height 21
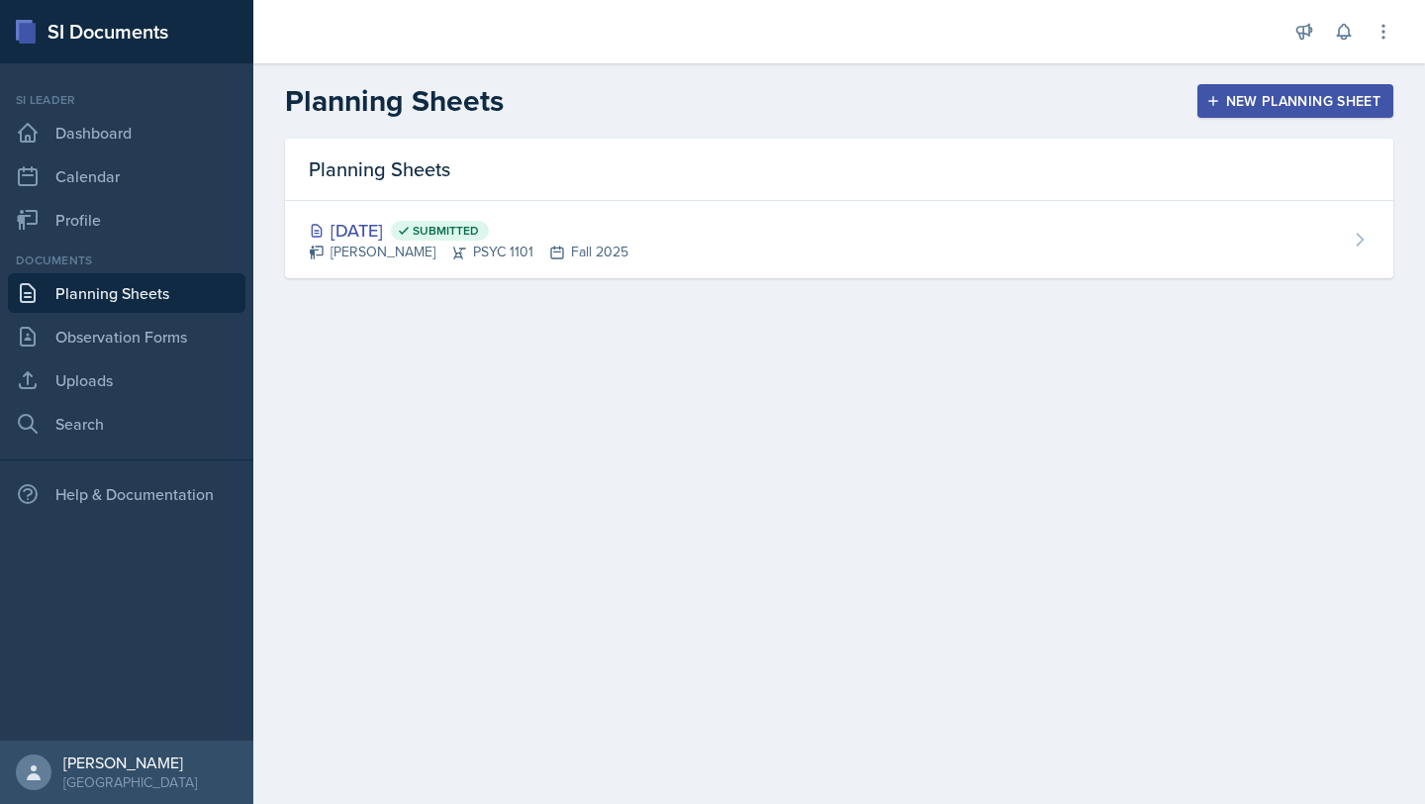
click at [1284, 93] on div "New Planning Sheet" at bounding box center [1295, 101] width 170 height 16
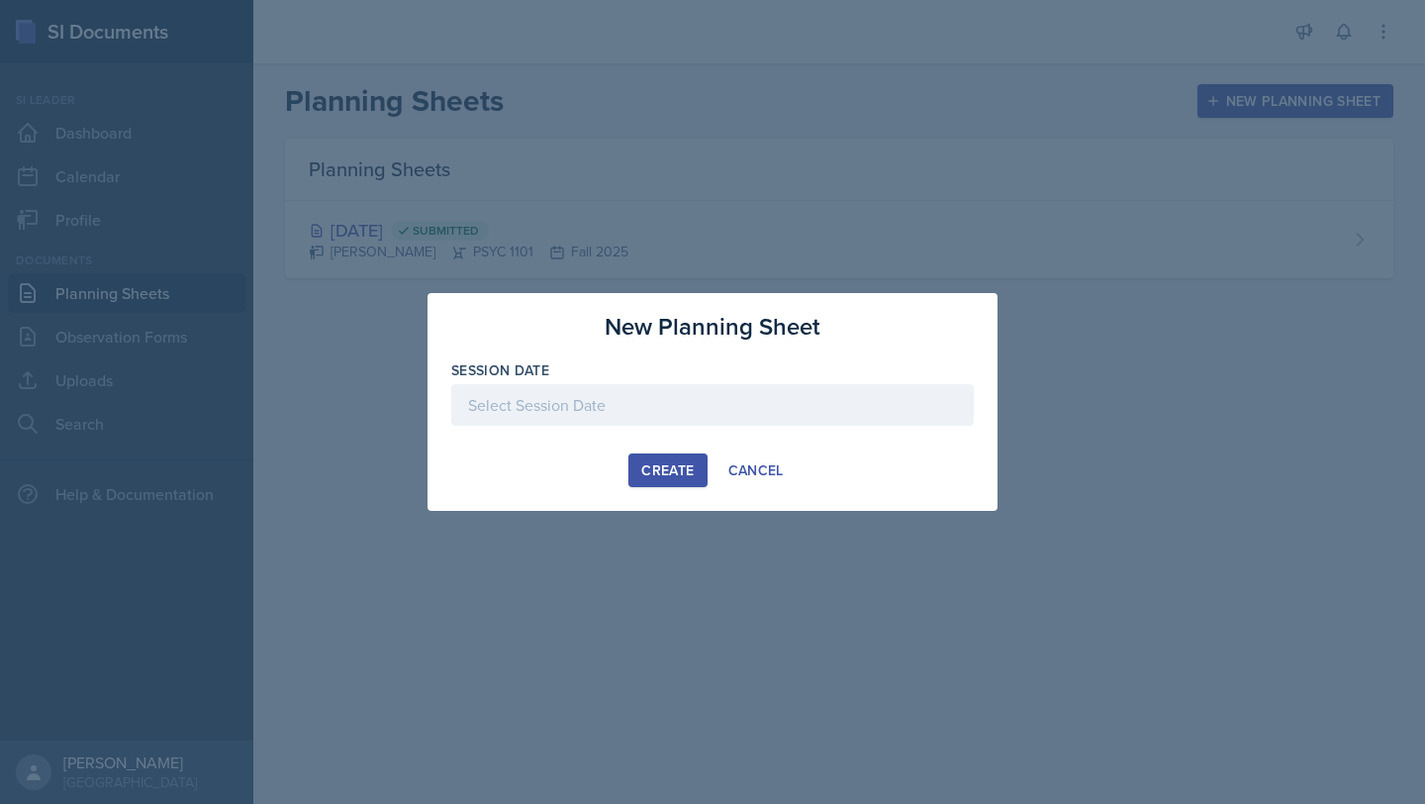
click at [731, 399] on div at bounding box center [712, 405] width 522 height 42
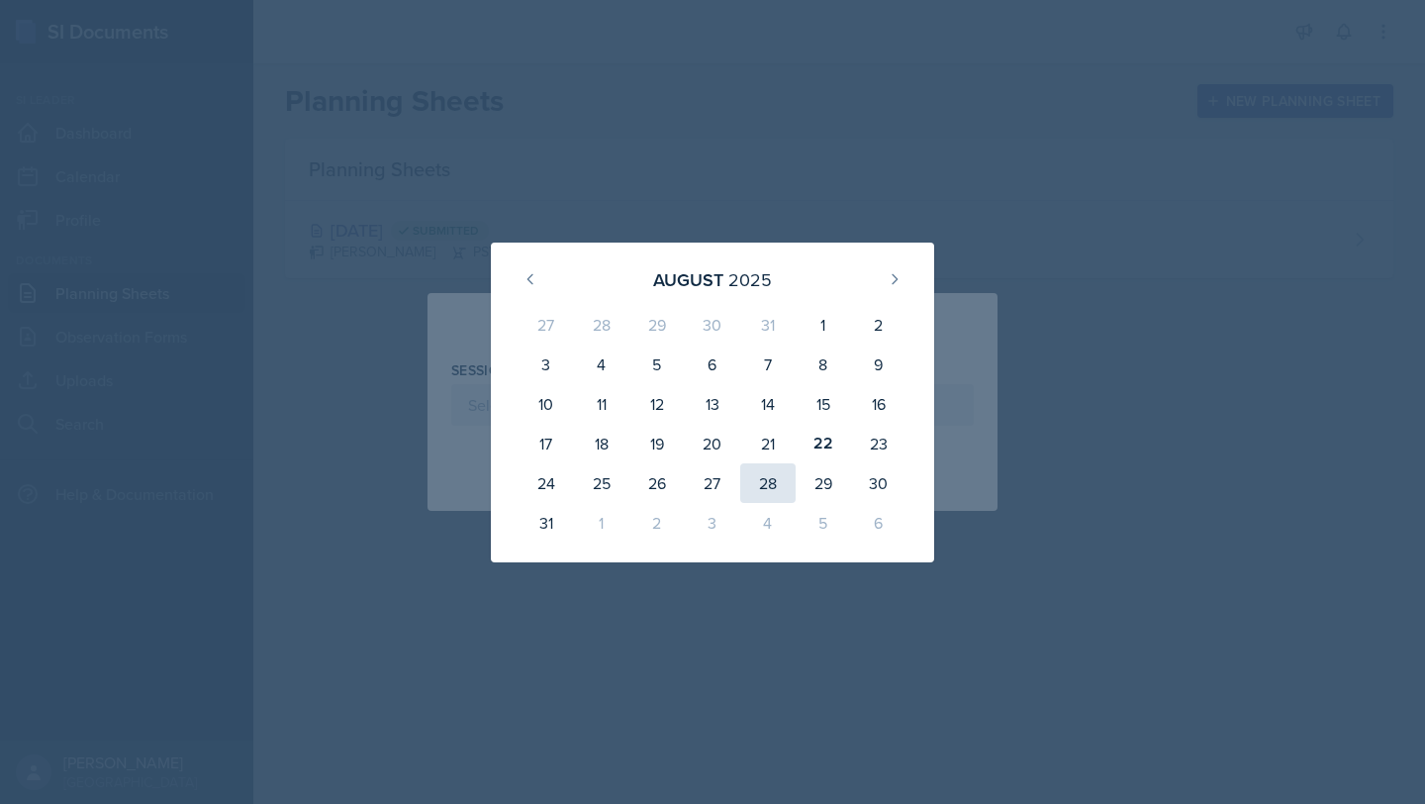
click at [781, 482] on div "28" at bounding box center [767, 483] width 55 height 40
type input "[DATE]"
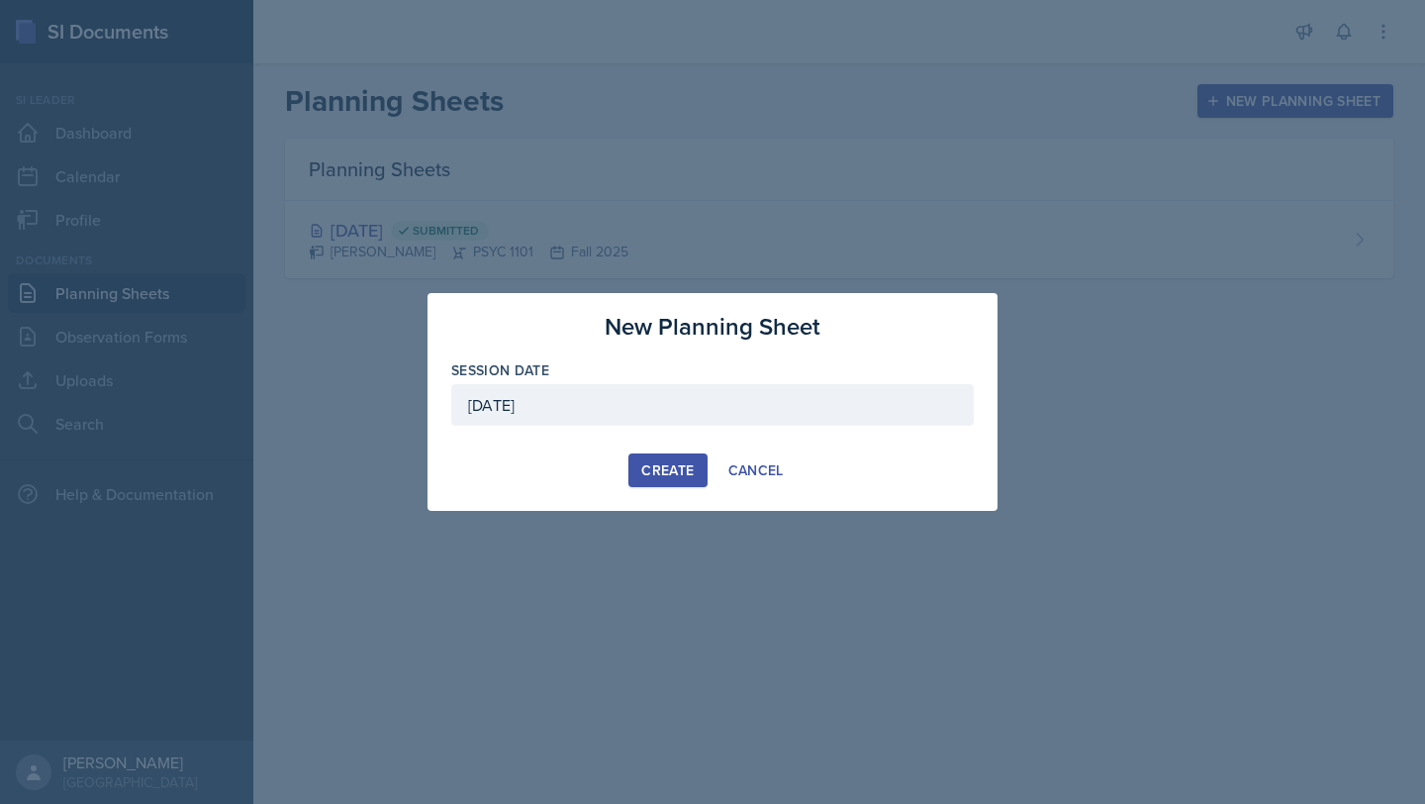
click at [653, 469] on div "Create" at bounding box center [667, 470] width 52 height 16
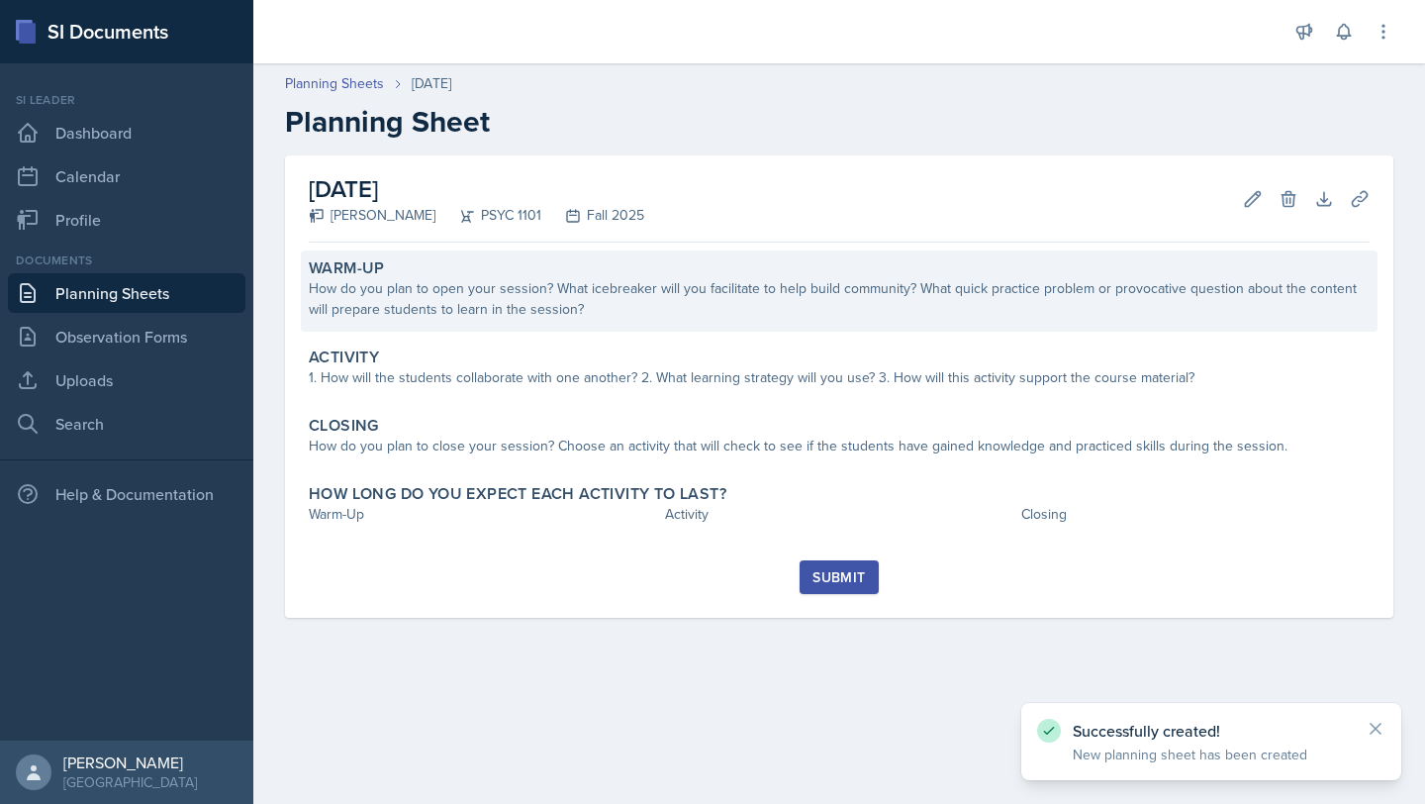
click at [532, 284] on div "How do you plan to open your session? What icebreaker will you facilitate to he…" at bounding box center [839, 299] width 1061 height 42
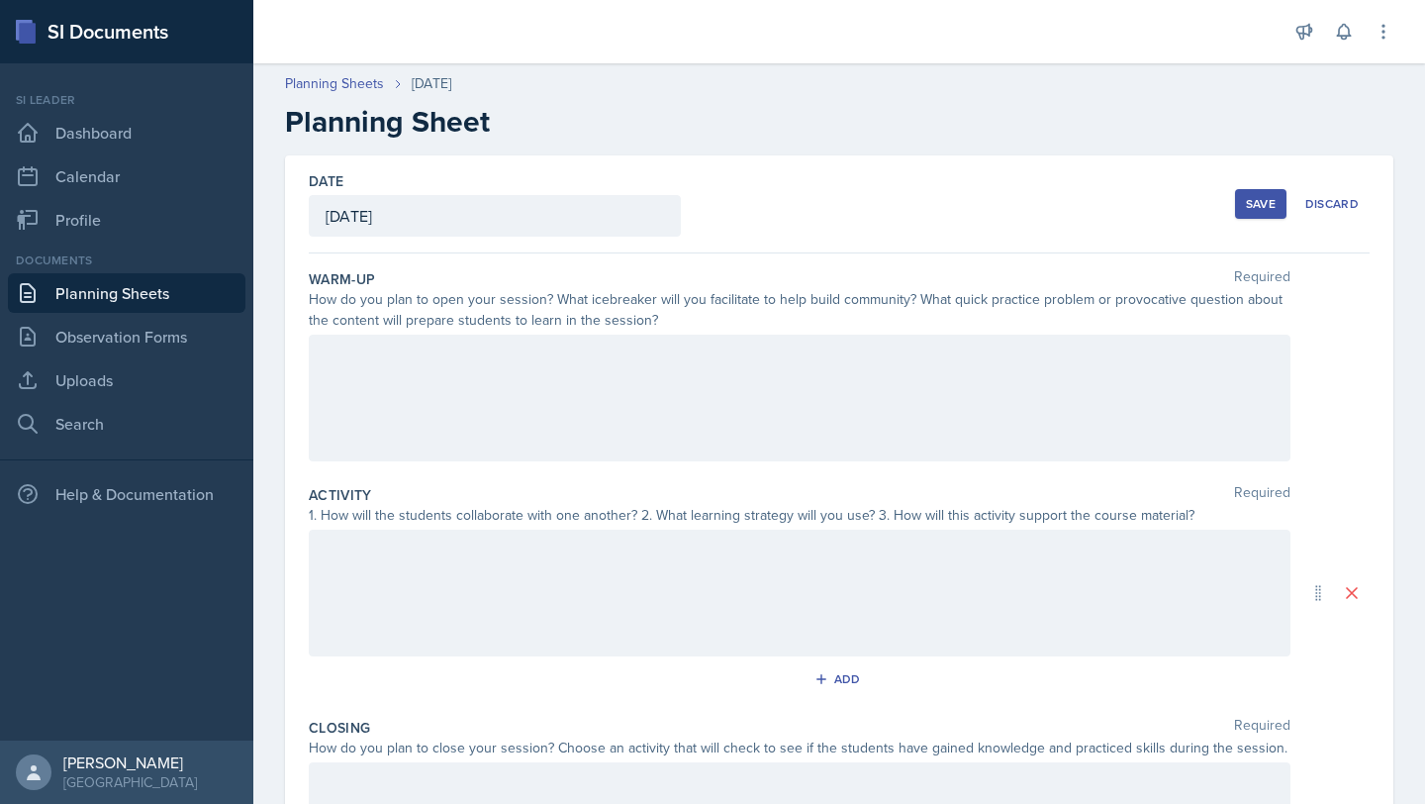
click at [415, 349] on div at bounding box center [800, 397] width 982 height 127
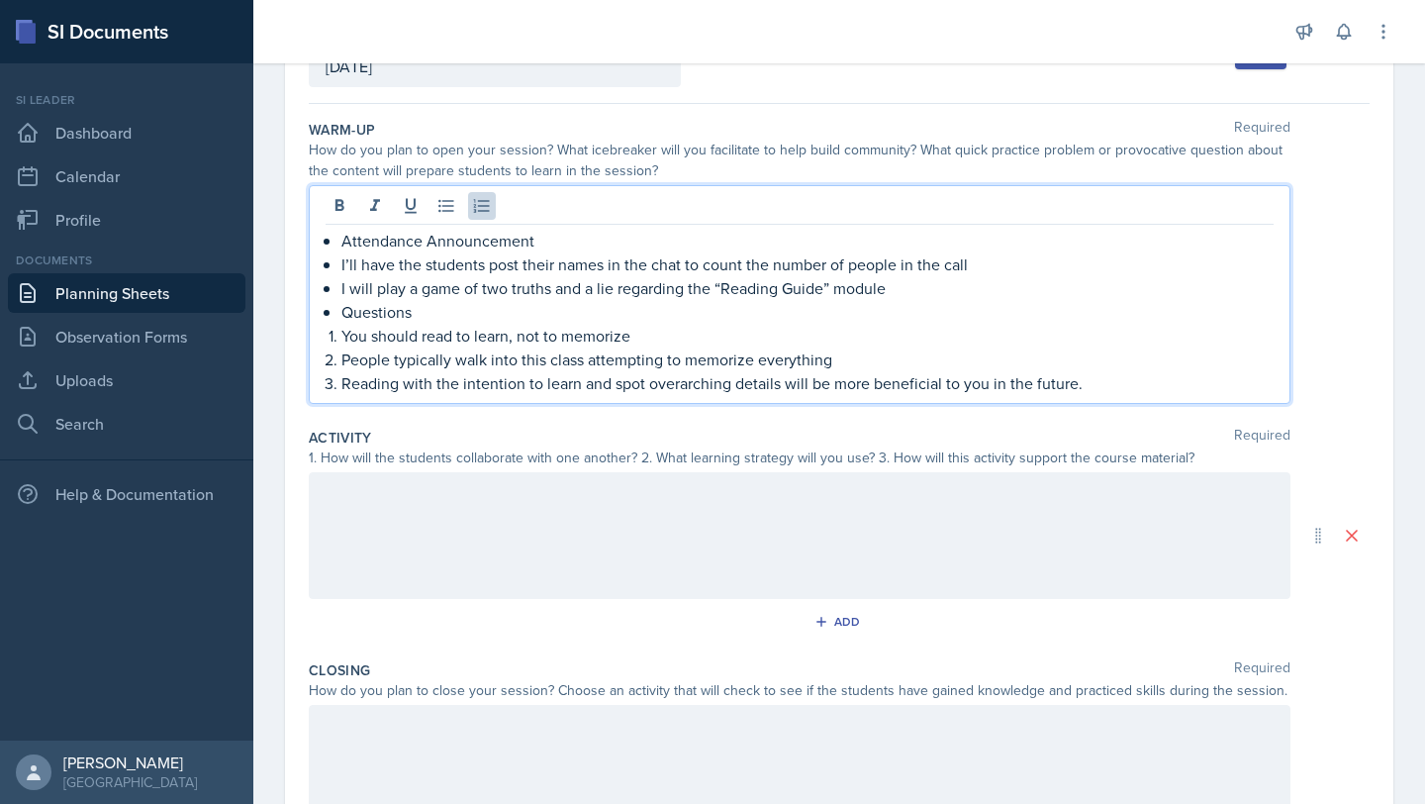
click at [623, 505] on p at bounding box center [800, 493] width 948 height 24
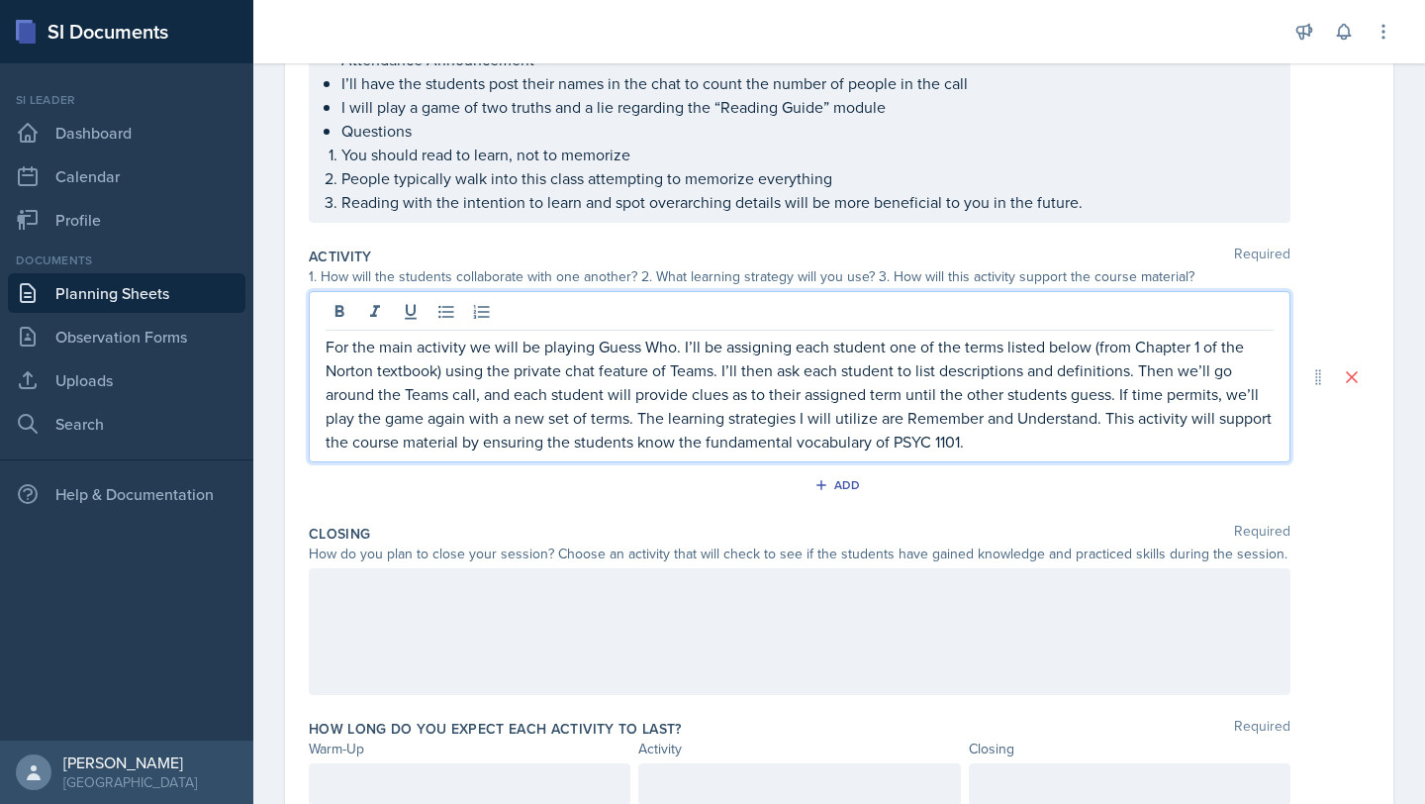
scroll to position [308, 0]
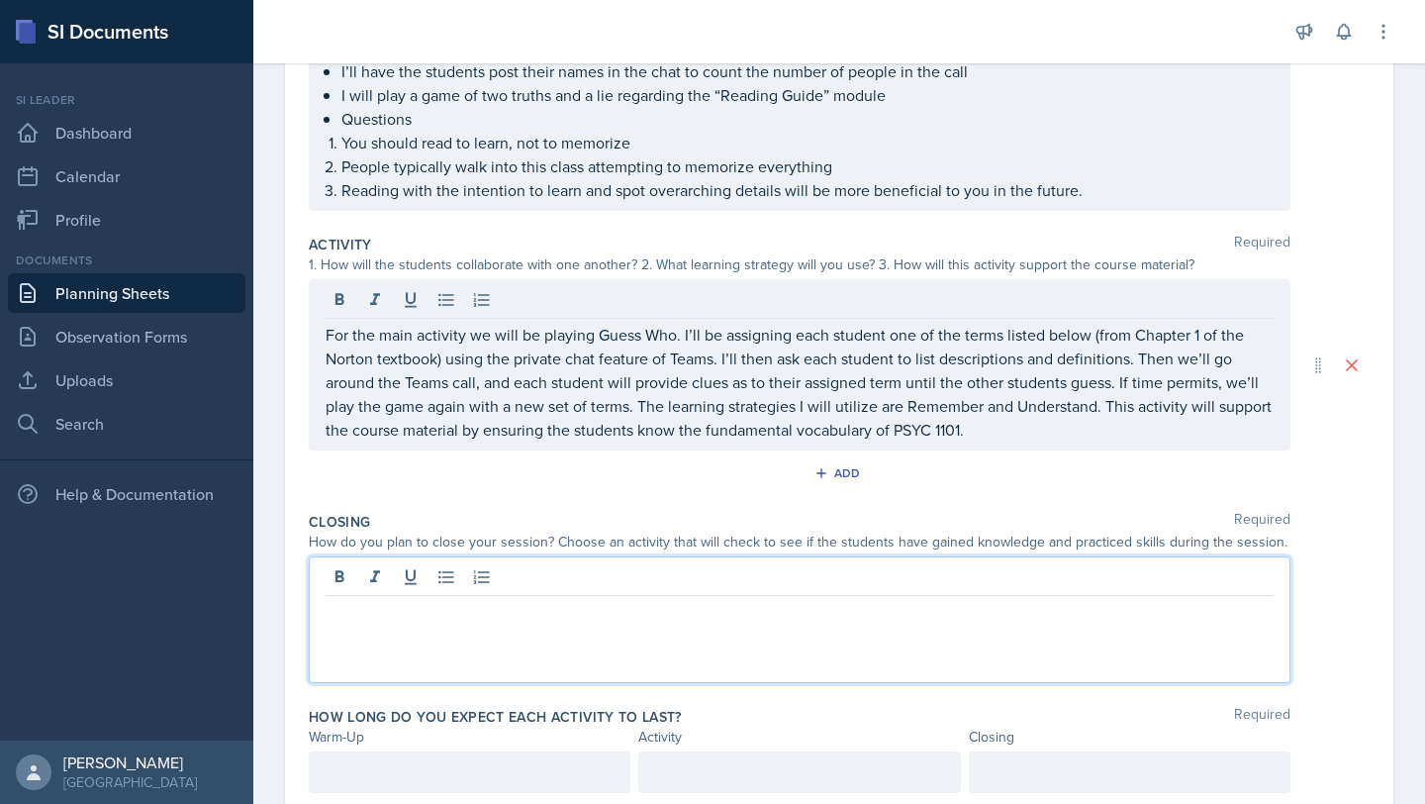
click at [596, 570] on div at bounding box center [800, 619] width 982 height 127
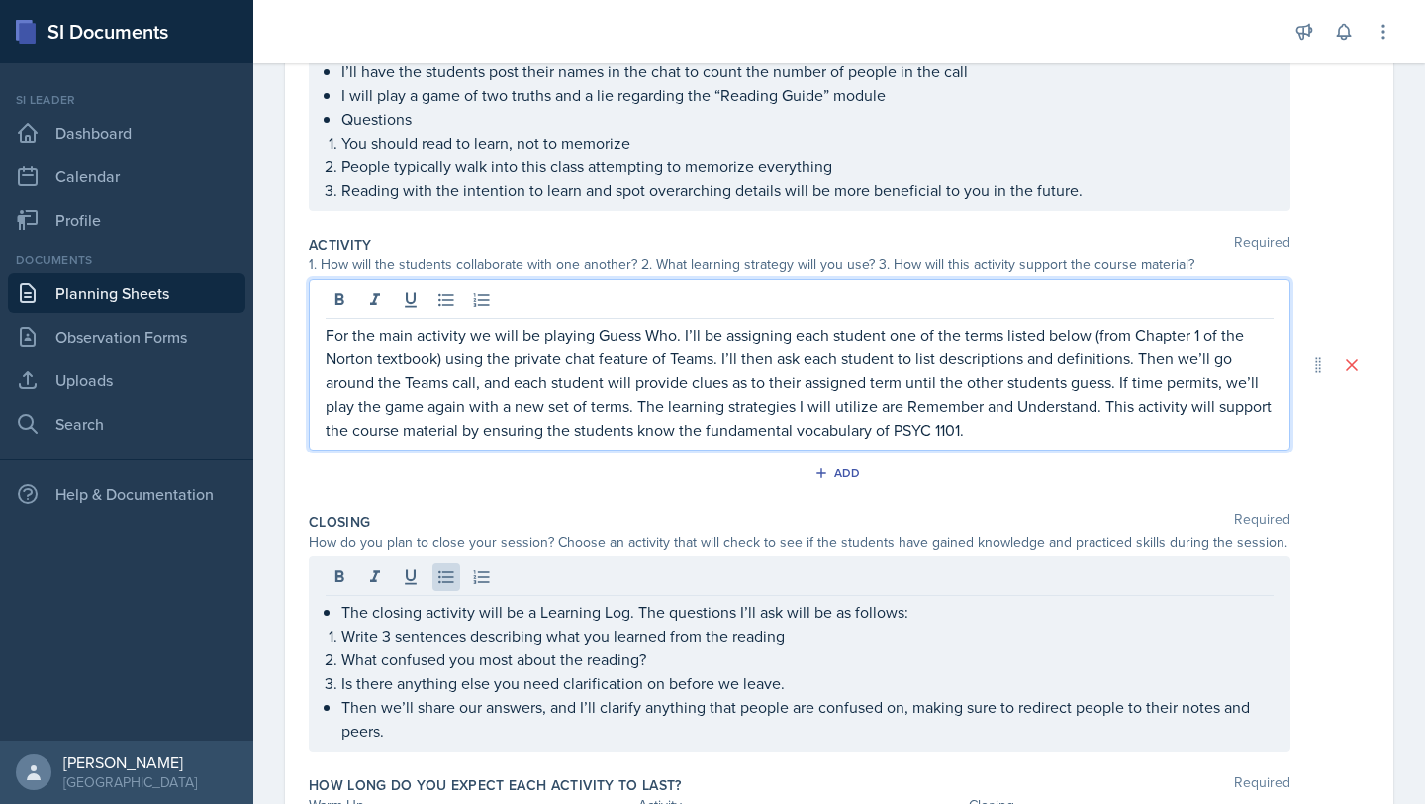
click at [1047, 422] on p "For the main activity we will be playing Guess Who. I’ll be assigning each stud…" at bounding box center [800, 382] width 948 height 119
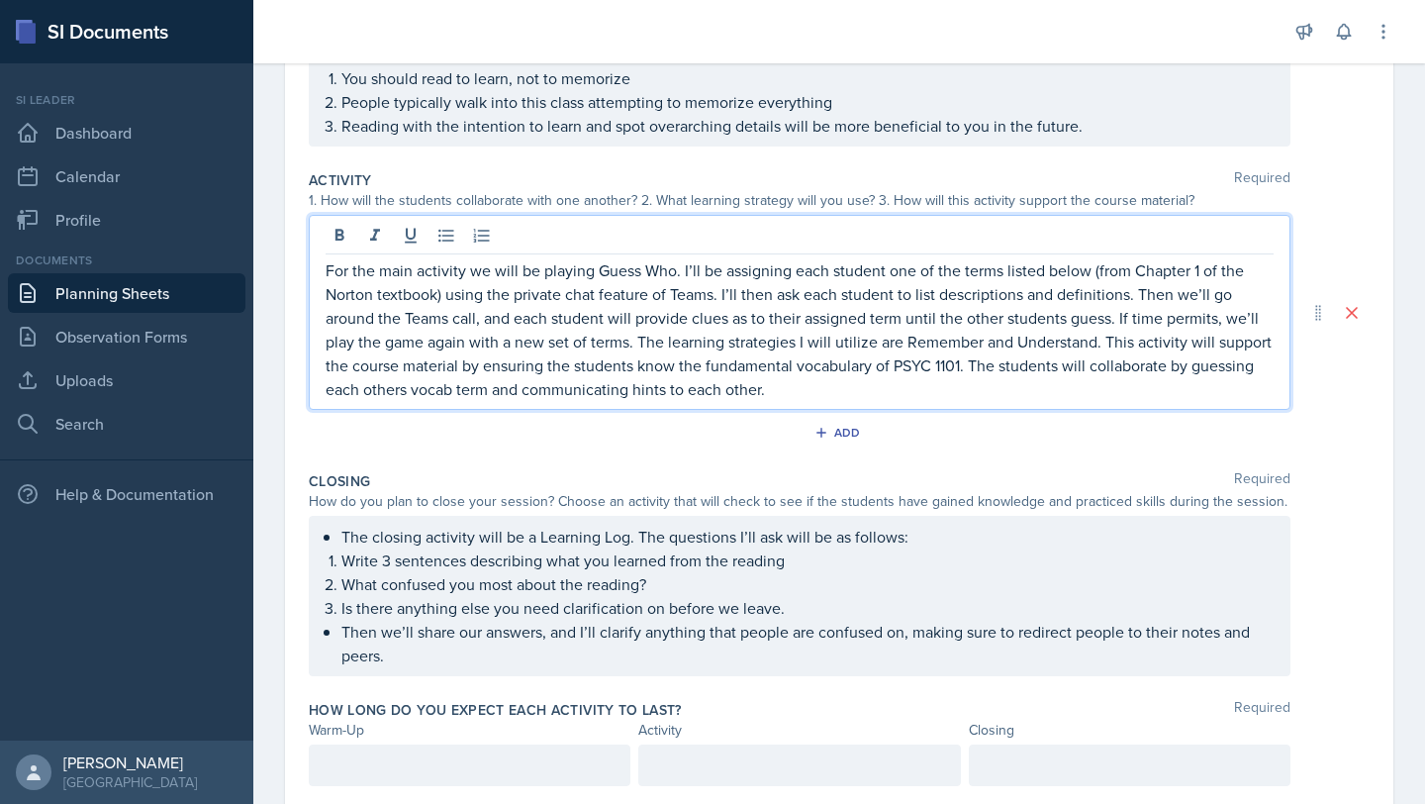
scroll to position [433, 0]
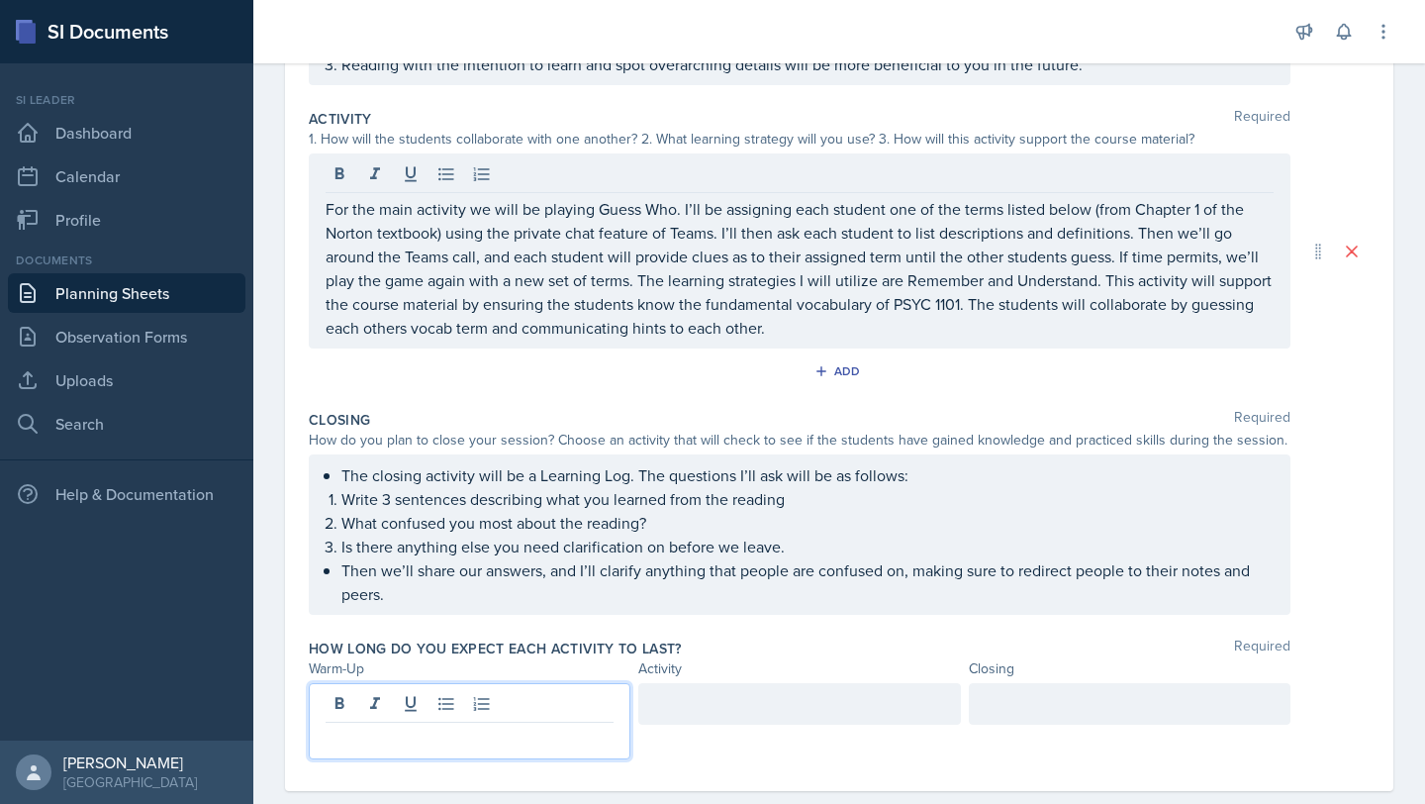
click at [480, 726] on p at bounding box center [470, 738] width 288 height 24
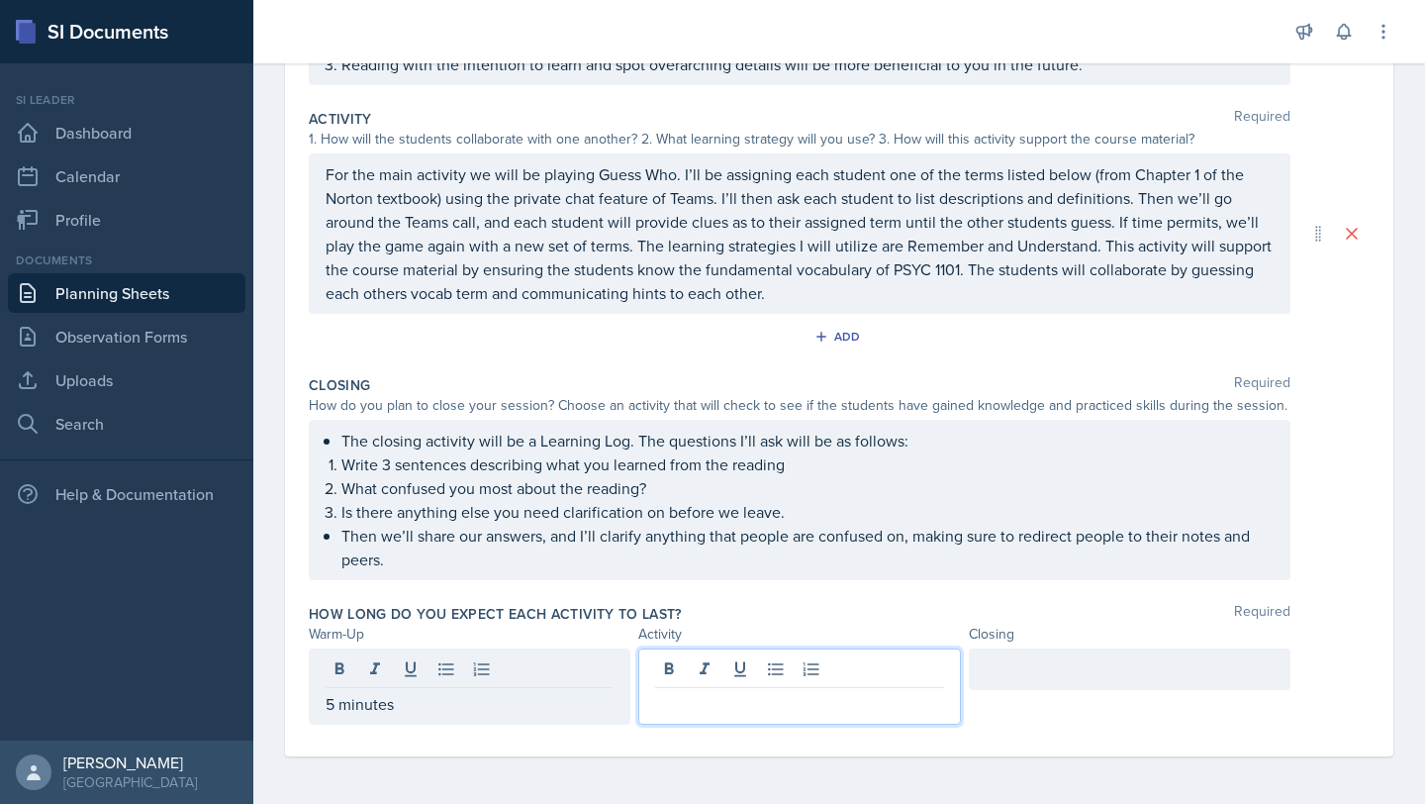
click at [731, 679] on div at bounding box center [799, 686] width 322 height 76
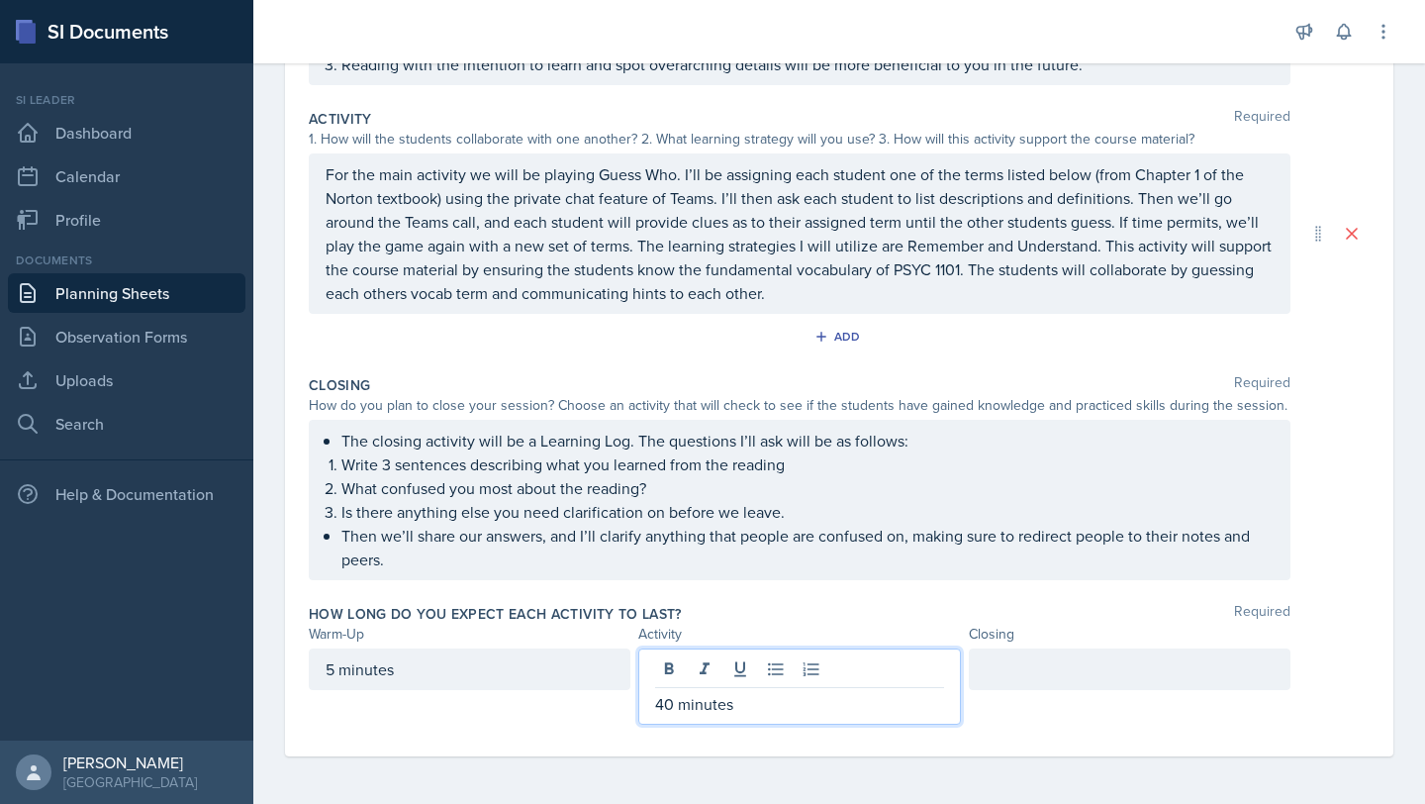
click at [989, 690] on div at bounding box center [1130, 686] width 322 height 76
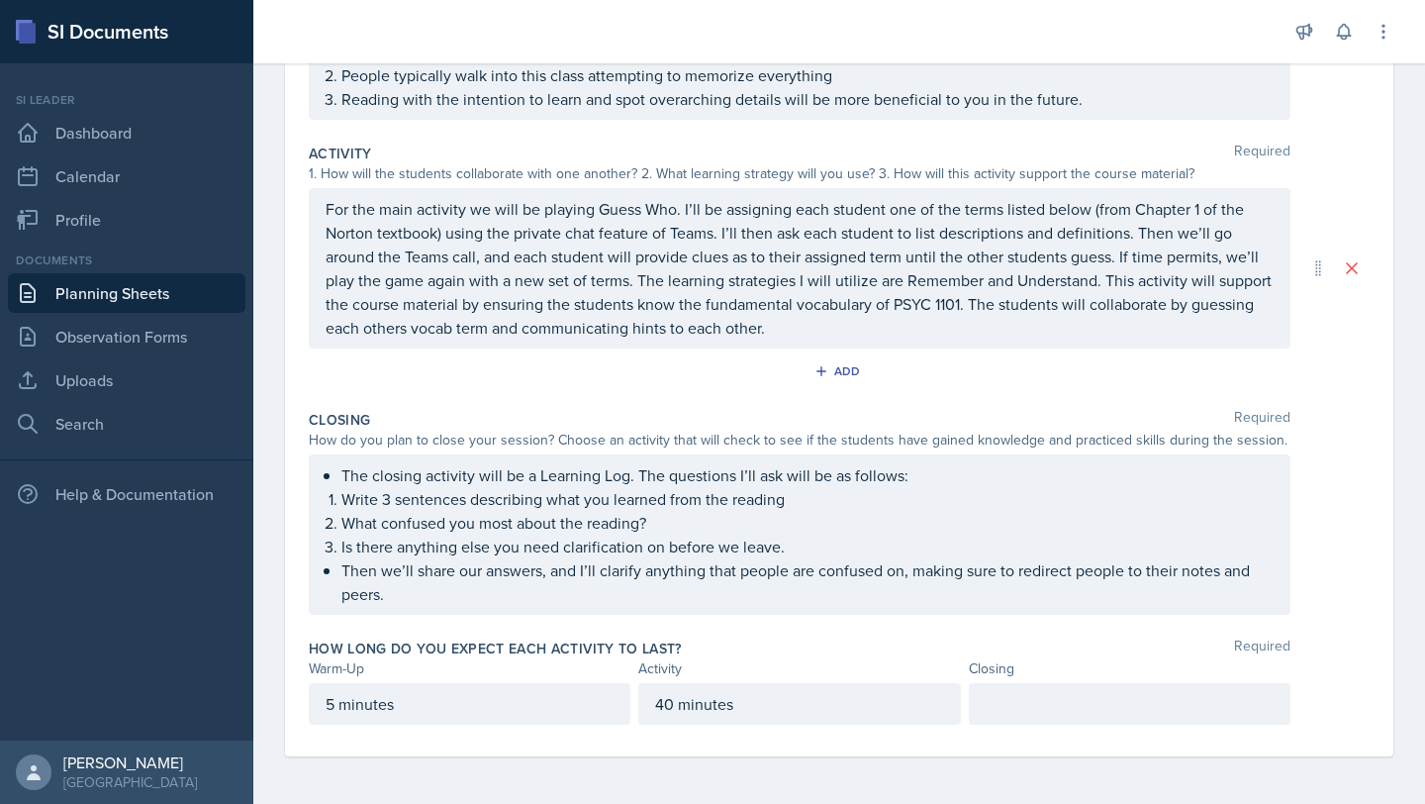
click at [992, 701] on p at bounding box center [1130, 704] width 288 height 24
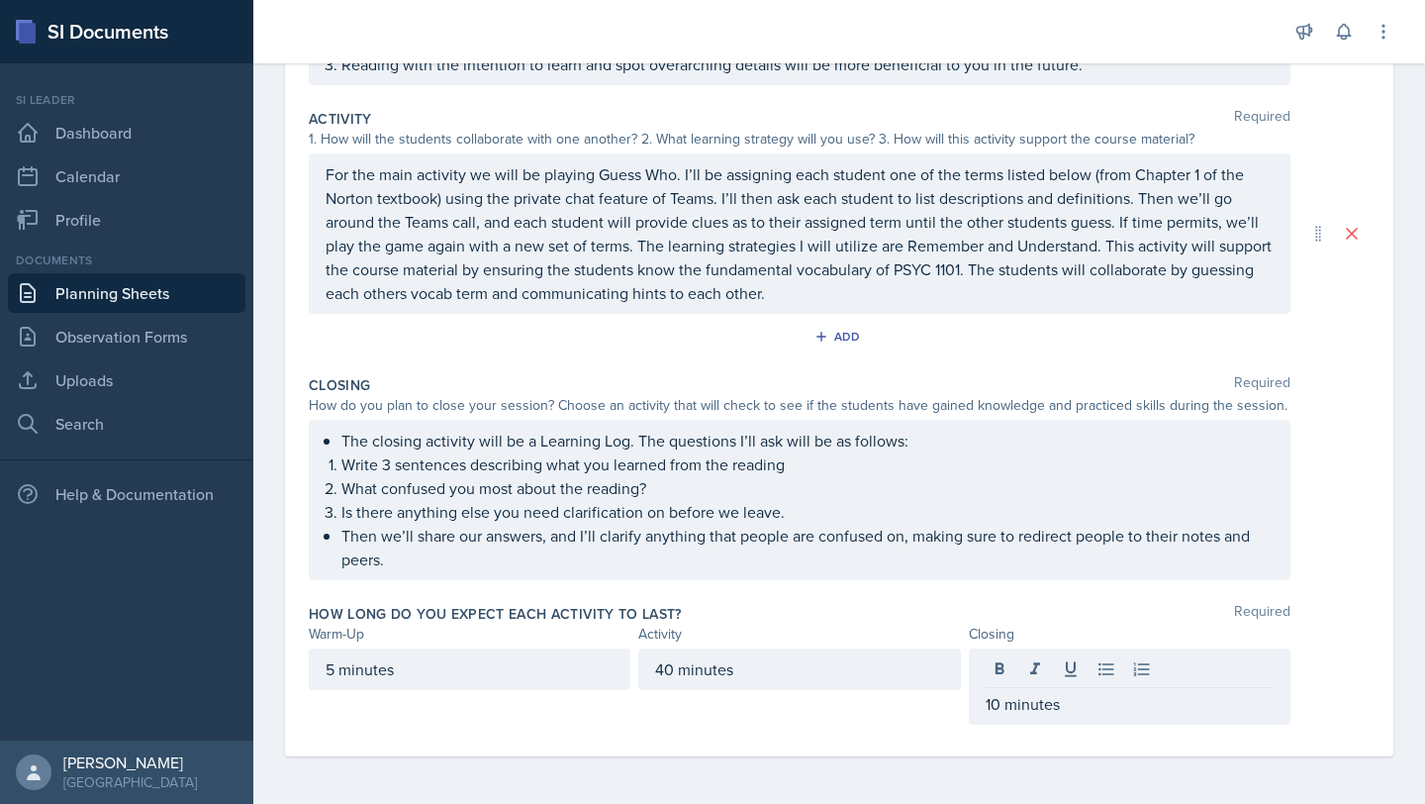
click at [1322, 607] on div "How long do you expect each activity to last? Required" at bounding box center [839, 614] width 1061 height 20
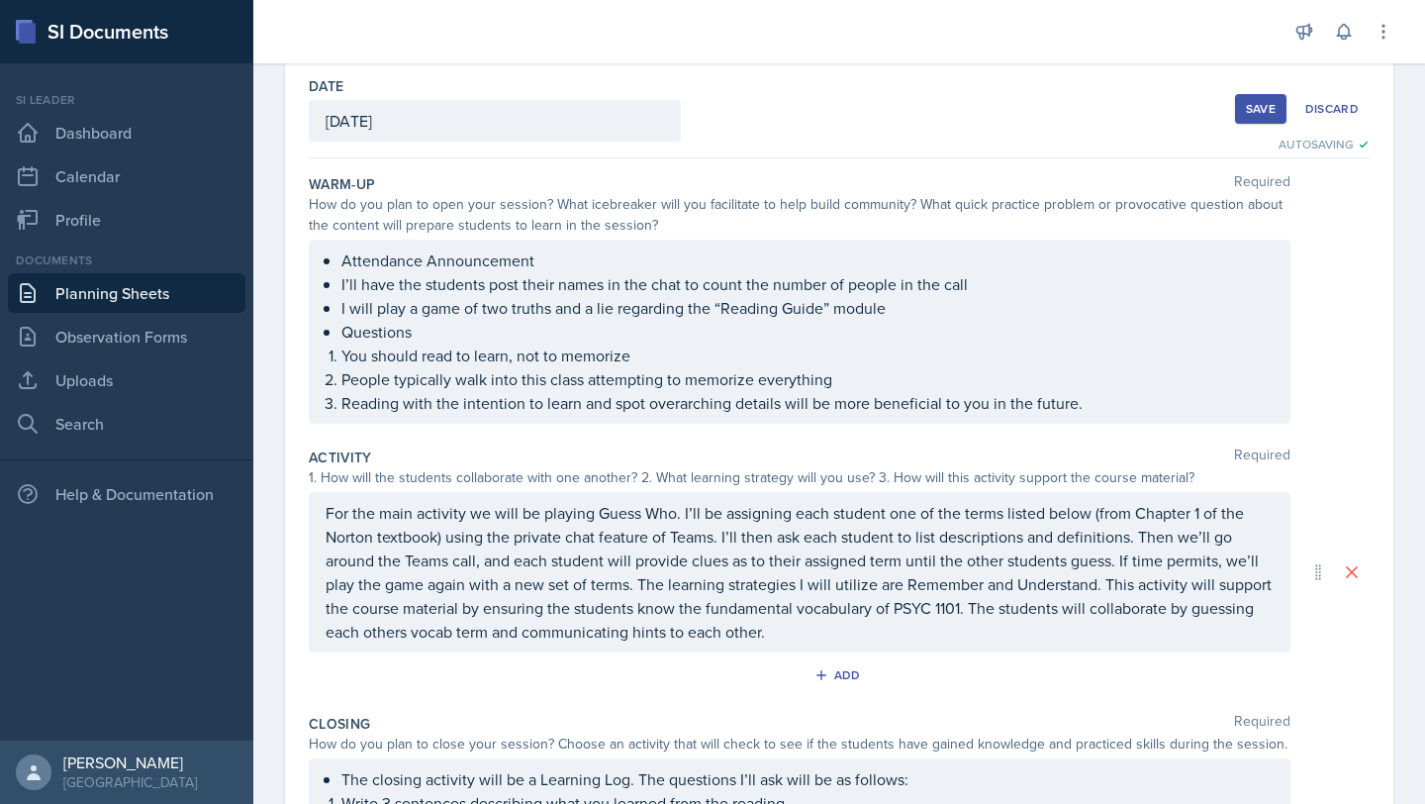
scroll to position [0, 0]
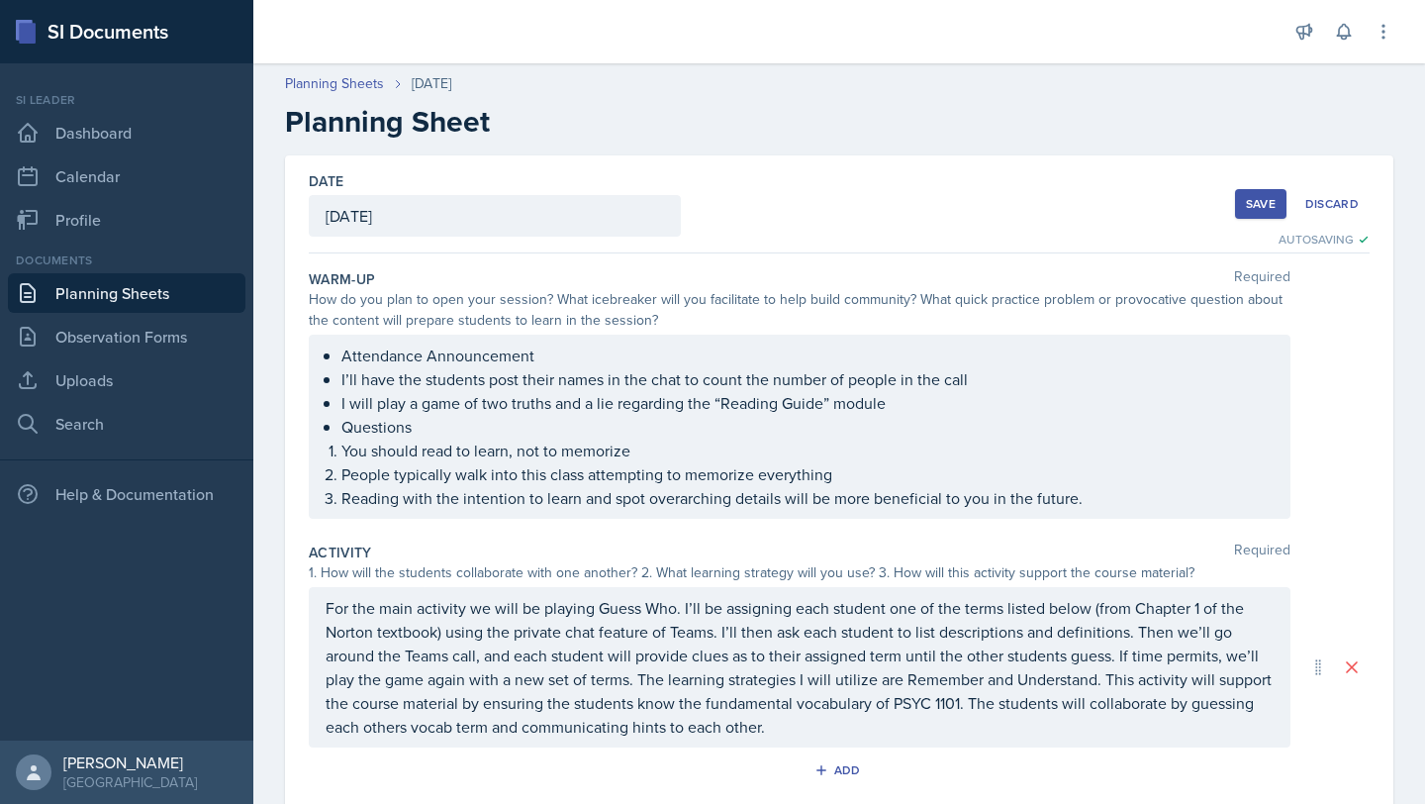
click at [1250, 205] on div "Save" at bounding box center [1261, 204] width 30 height 16
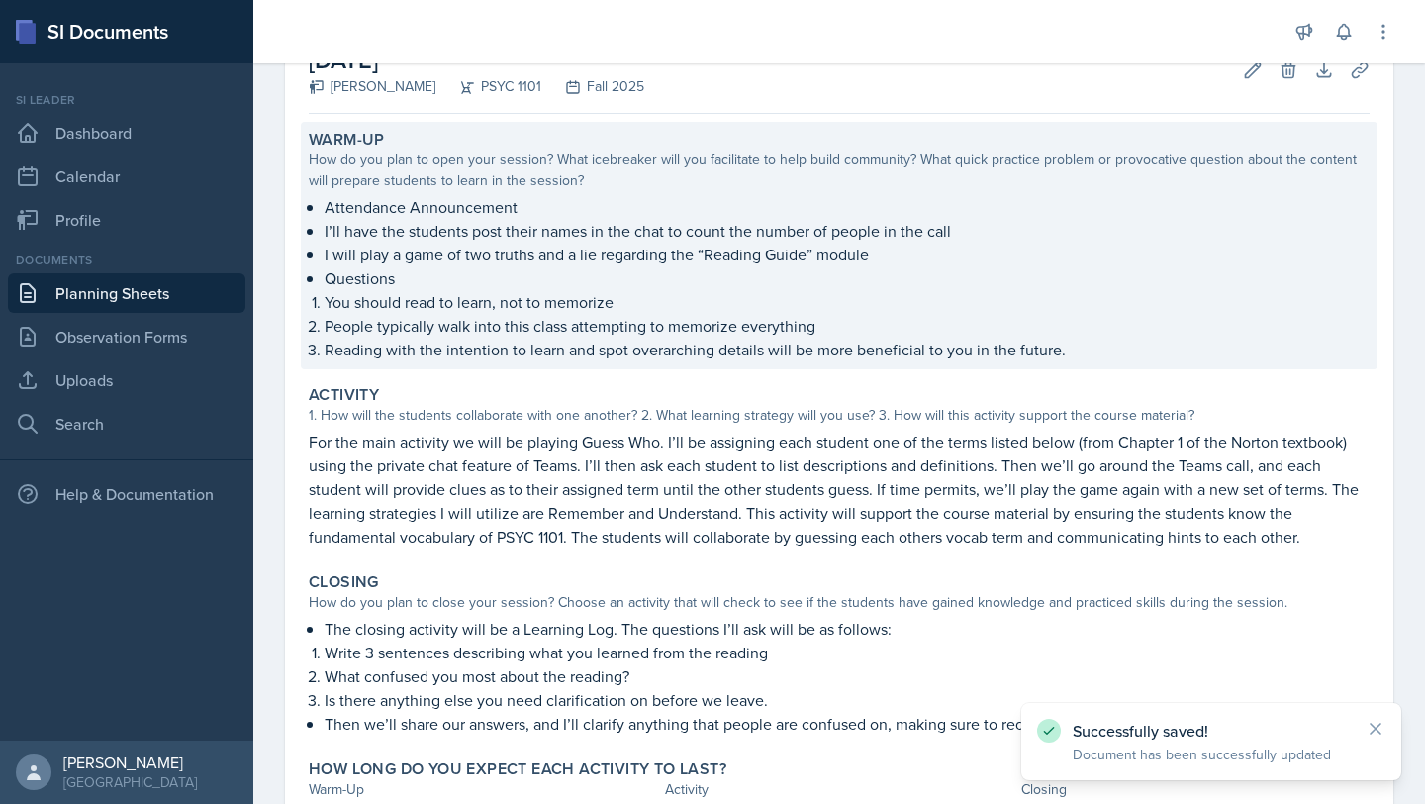
scroll to position [289, 0]
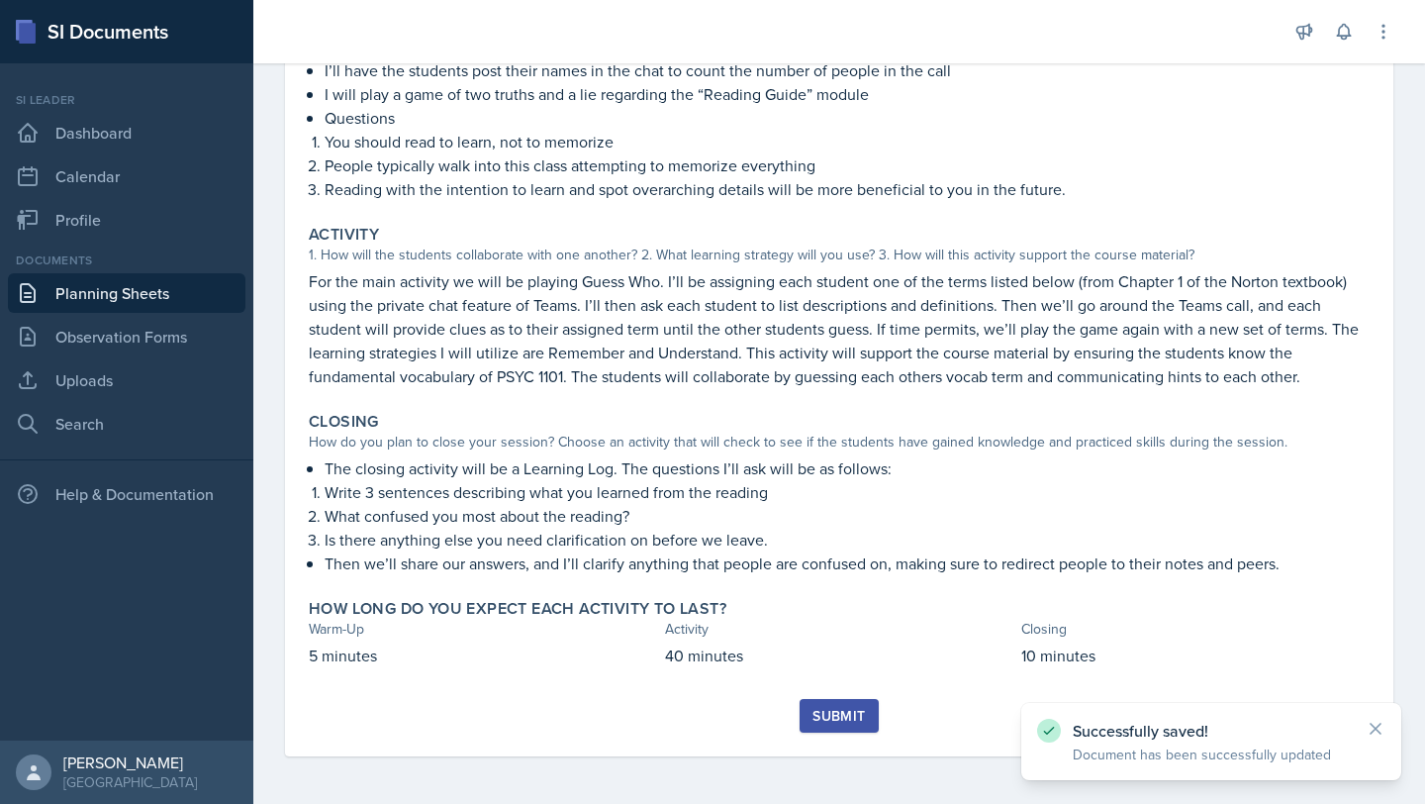
click at [823, 725] on button "Submit" at bounding box center [839, 716] width 78 height 34
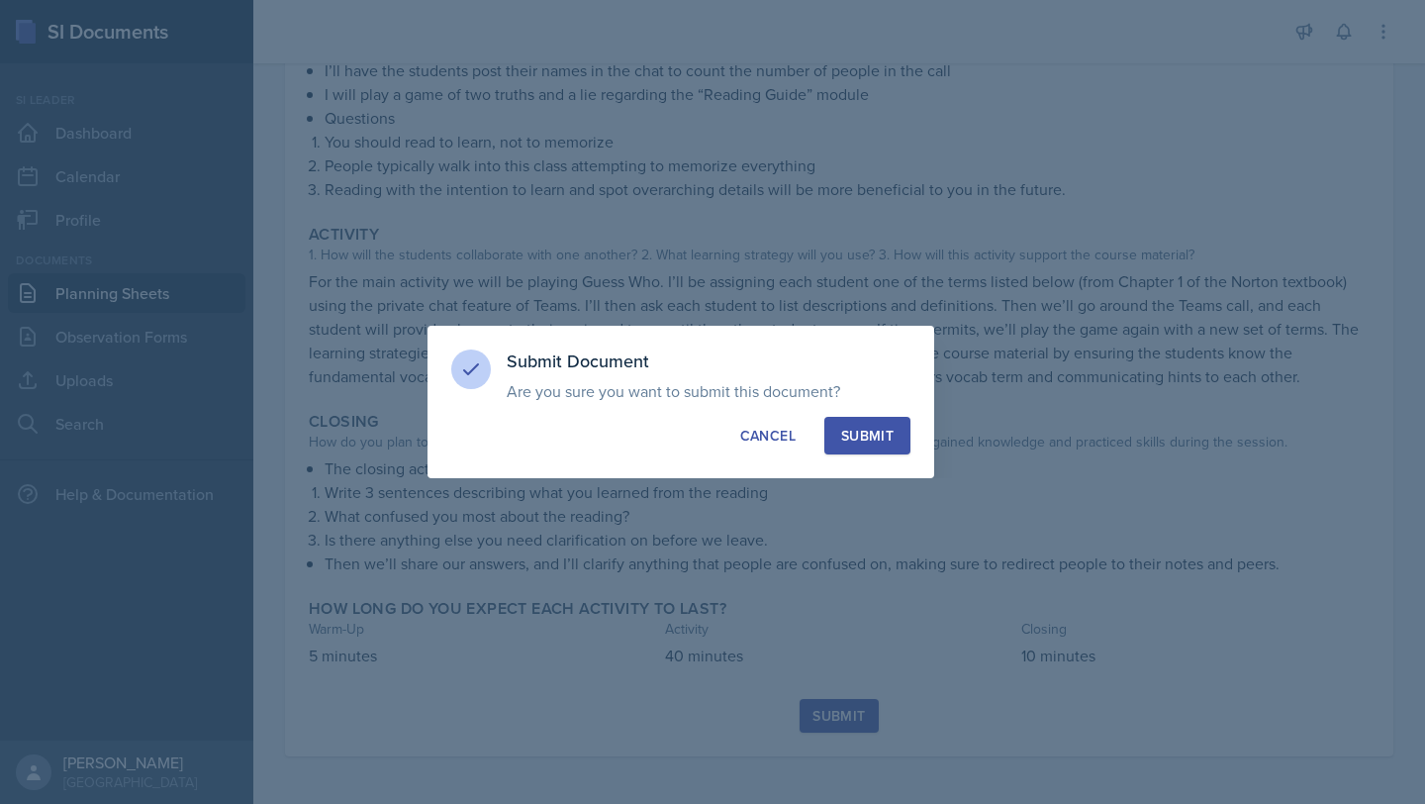
click at [859, 440] on div "Submit" at bounding box center [867, 436] width 52 height 20
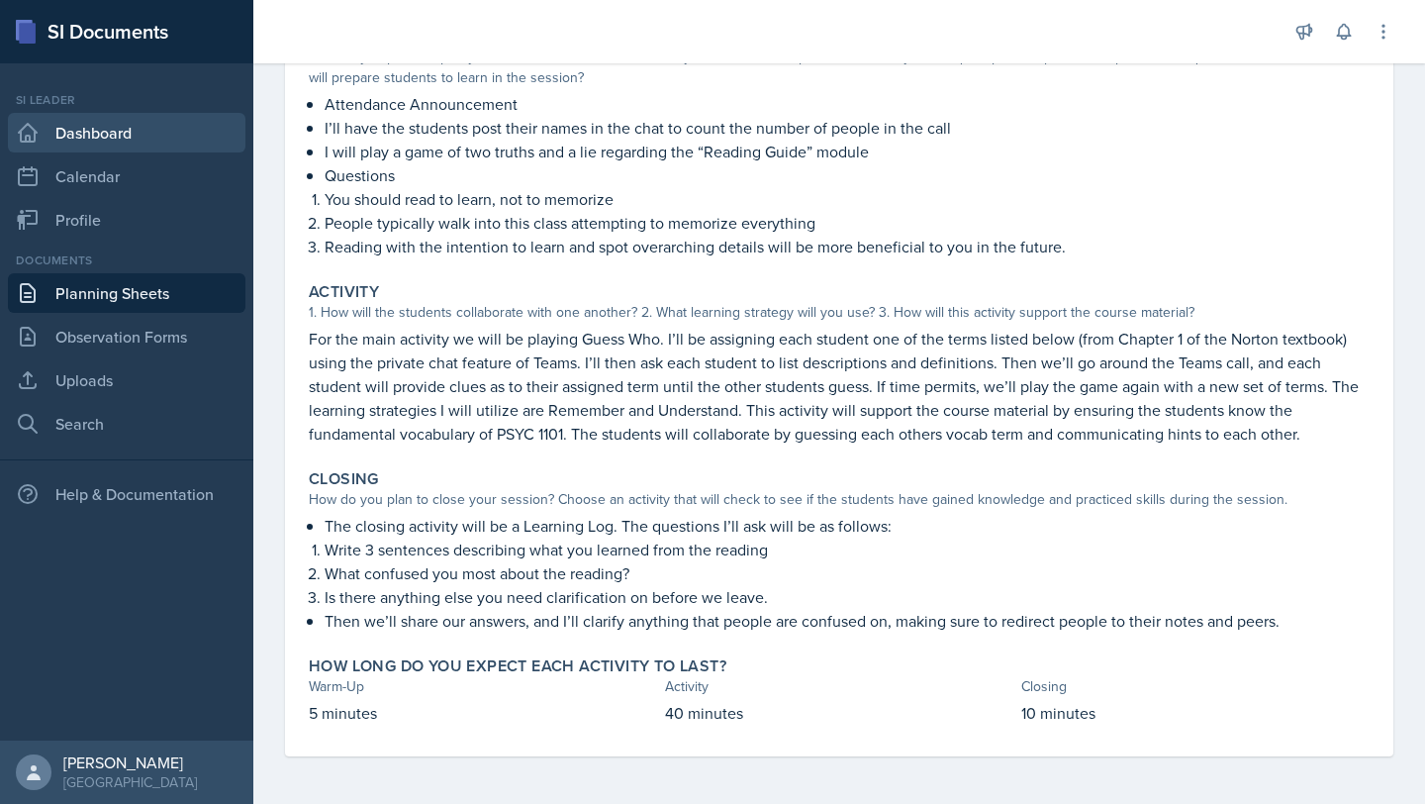
click at [100, 138] on link "Dashboard" at bounding box center [126, 133] width 237 height 40
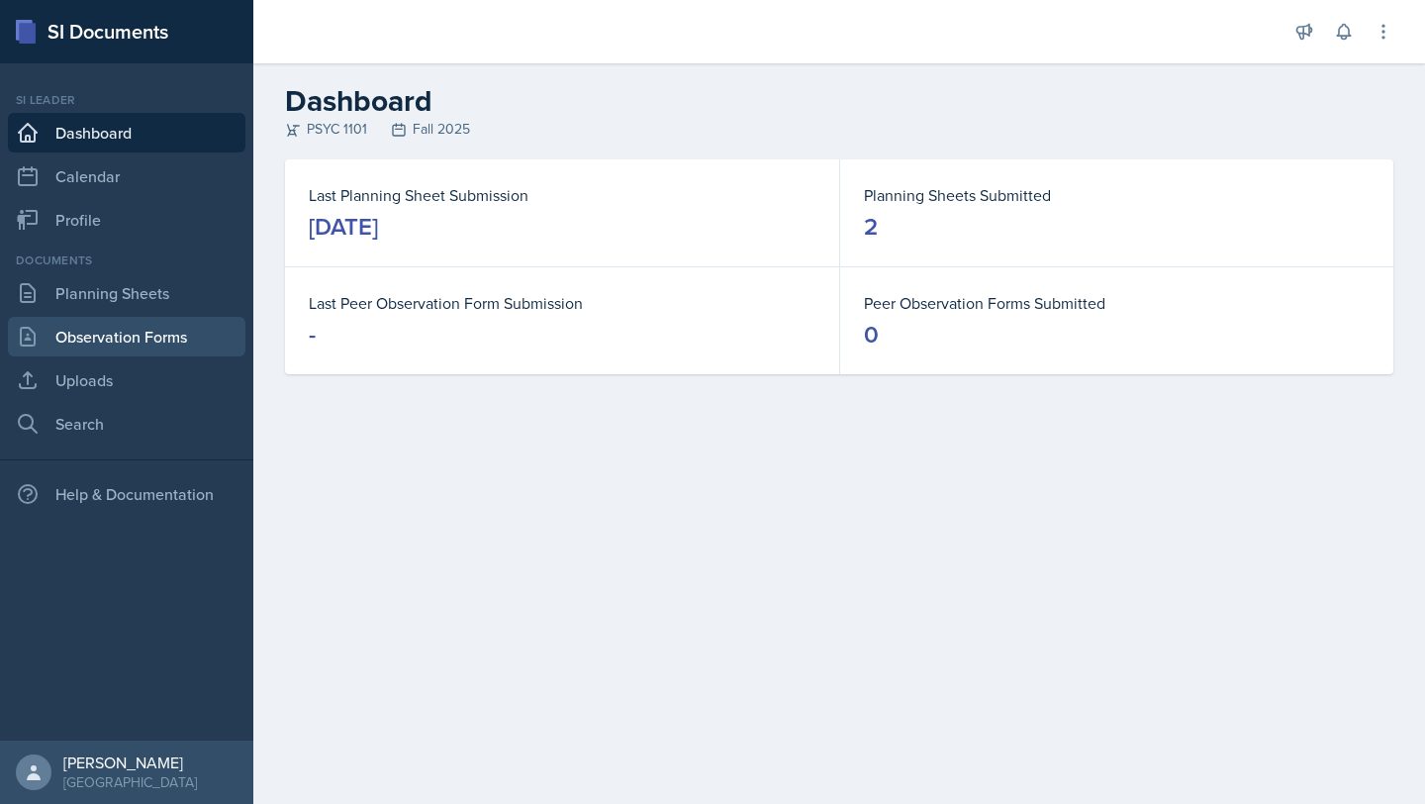
click at [127, 342] on link "Observation Forms" at bounding box center [126, 337] width 237 height 40
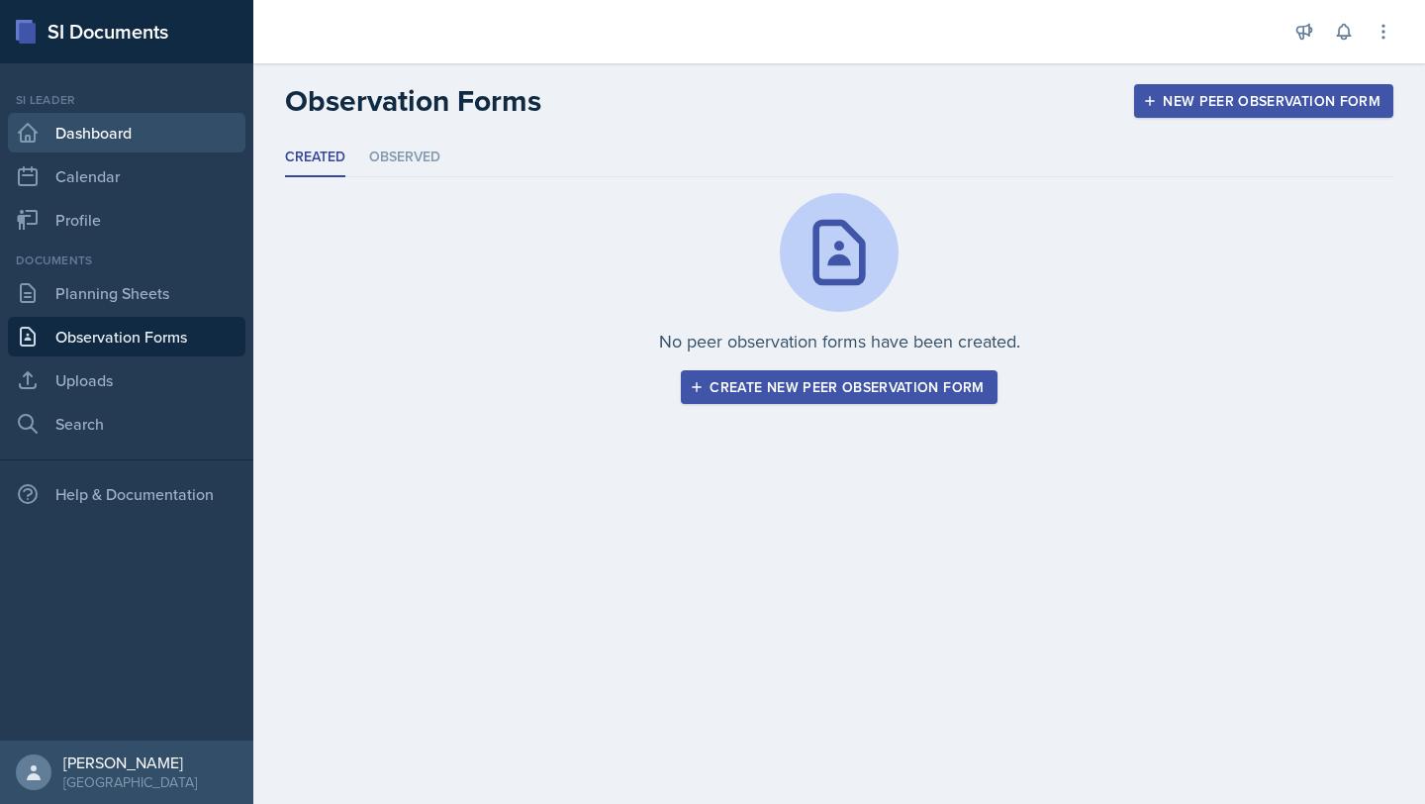
click at [92, 133] on link "Dashboard" at bounding box center [126, 133] width 237 height 40
